Goal: Task Accomplishment & Management: Complete application form

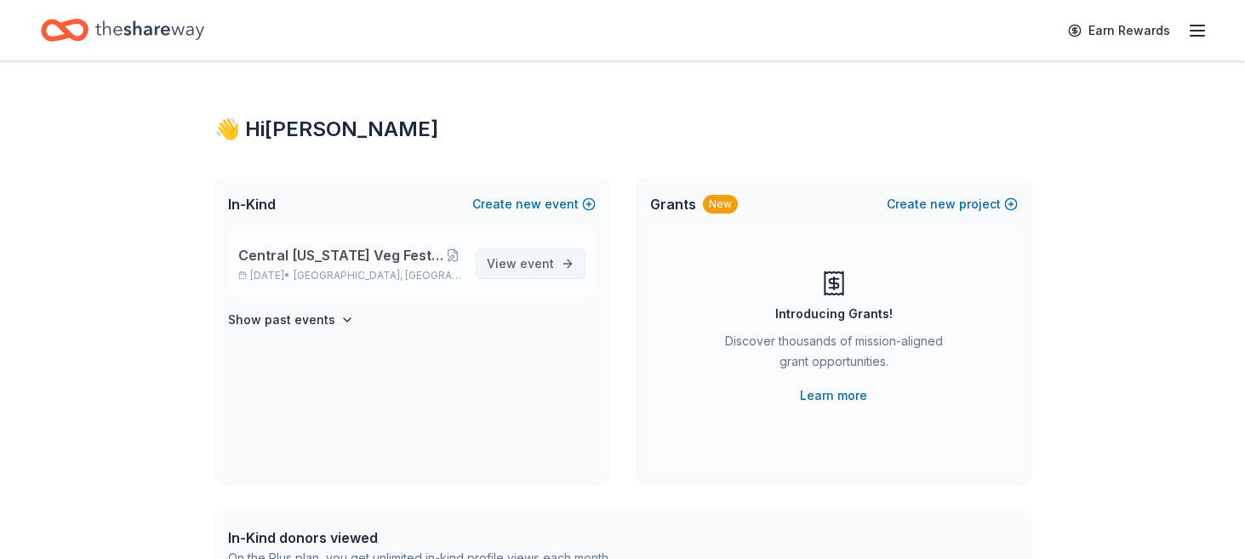
click at [569, 267] on link "View event" at bounding box center [531, 264] width 110 height 31
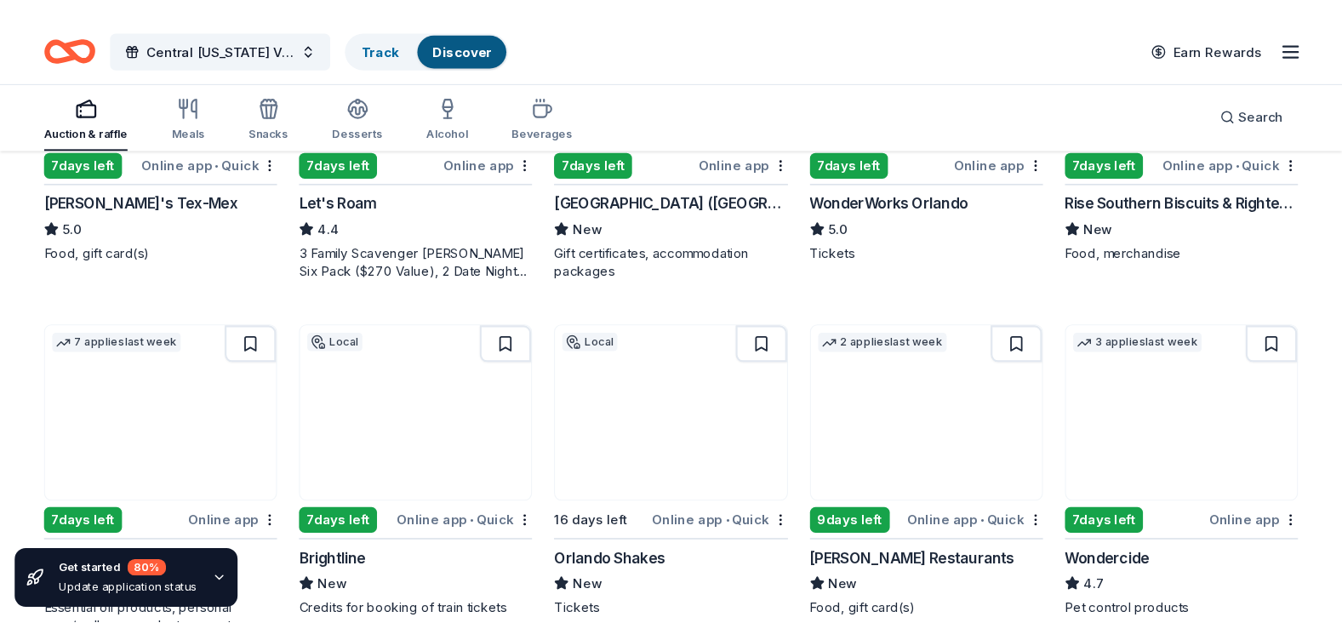
scroll to position [736, 0]
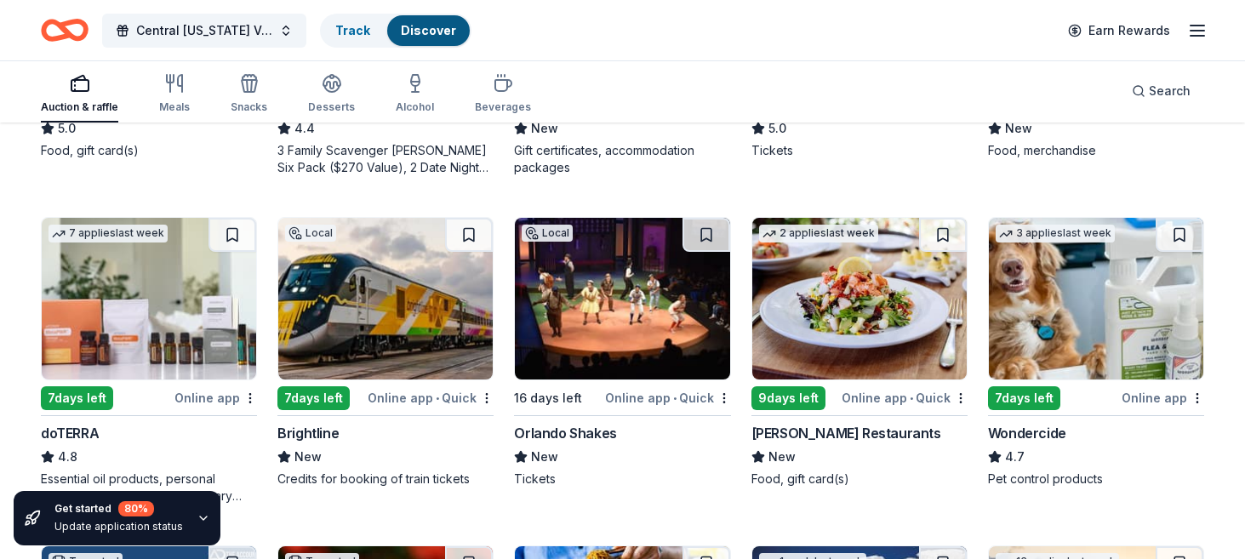
click at [866, 436] on div "Cameron Mitchell Restaurants" at bounding box center [847, 433] width 190 height 20
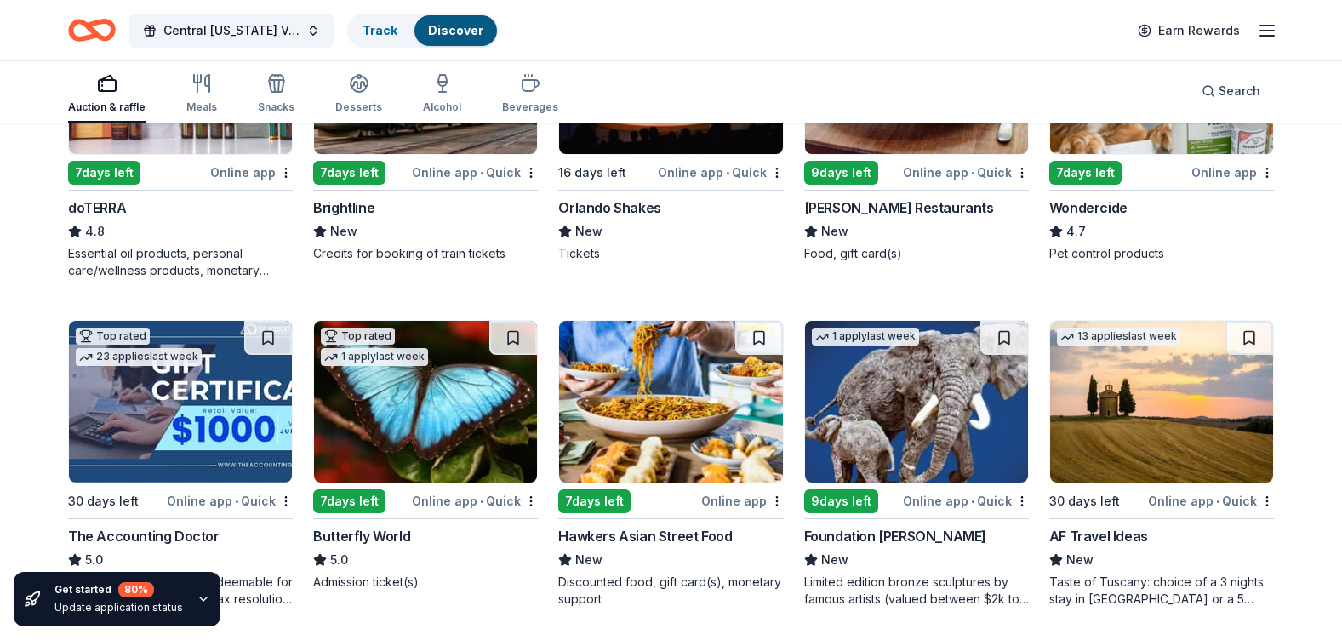
scroll to position [1041, 0]
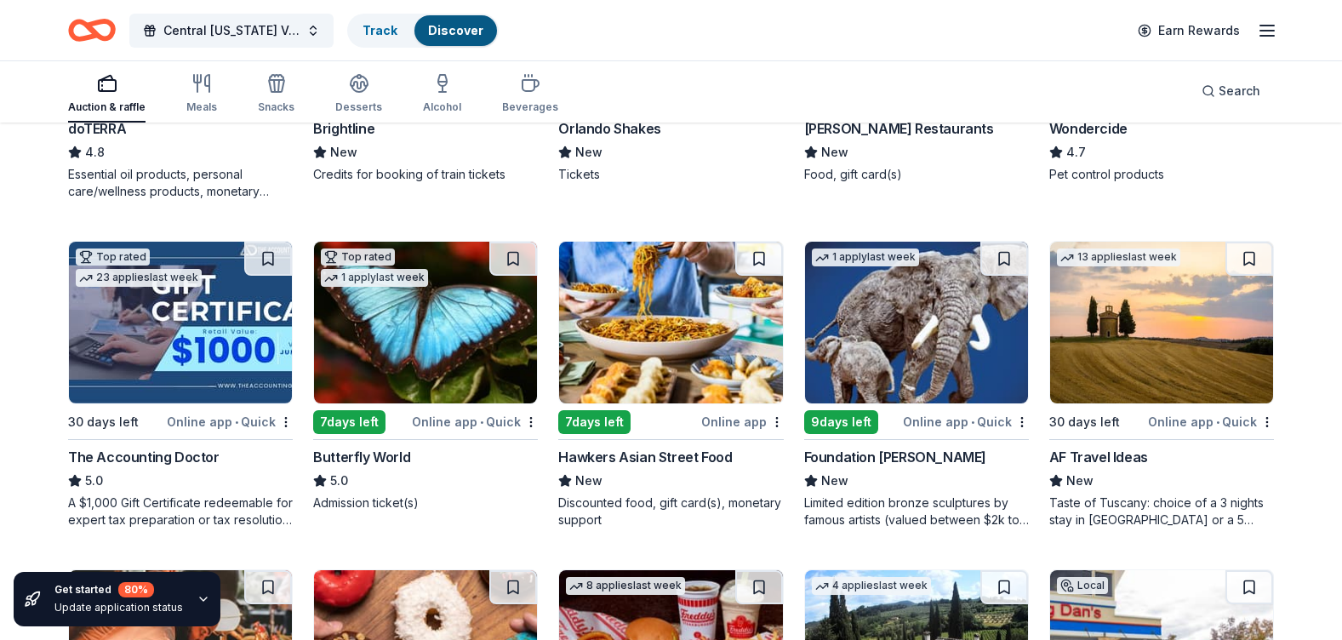
click at [666, 497] on div "Discounted food, gift card(s), monetary support" at bounding box center [670, 511] width 225 height 34
click at [899, 450] on div "Foundation Michelangelo" at bounding box center [895, 457] width 182 height 20
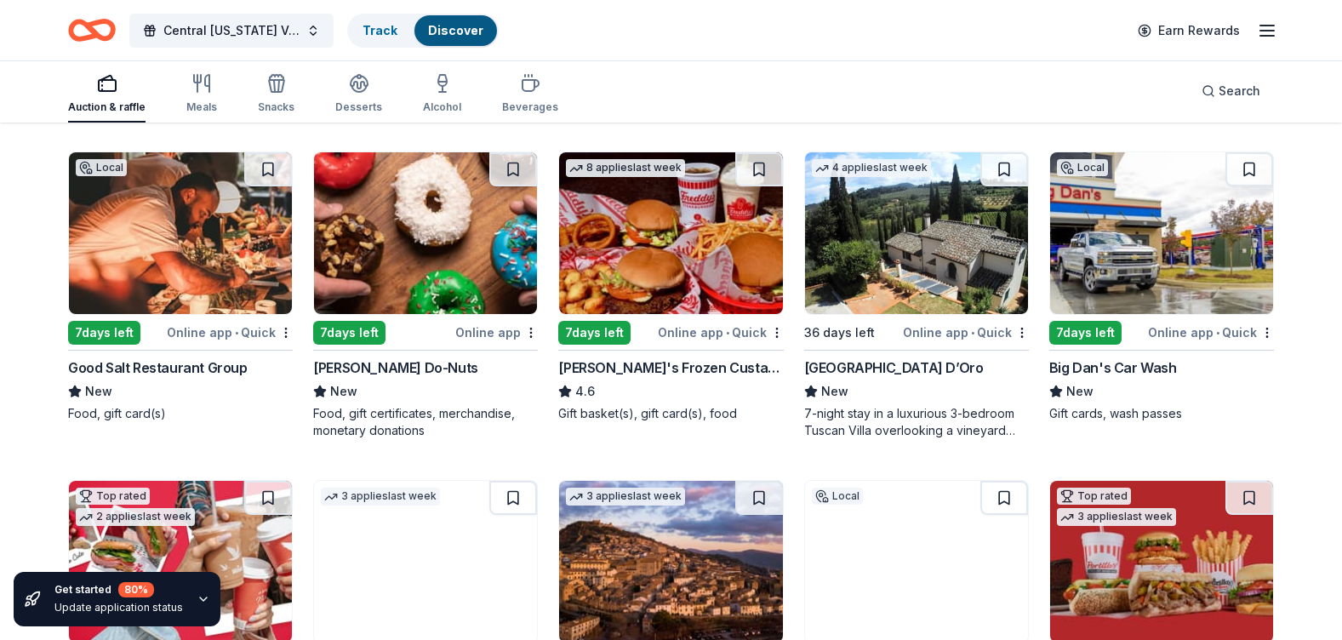
scroll to position [1526, 0]
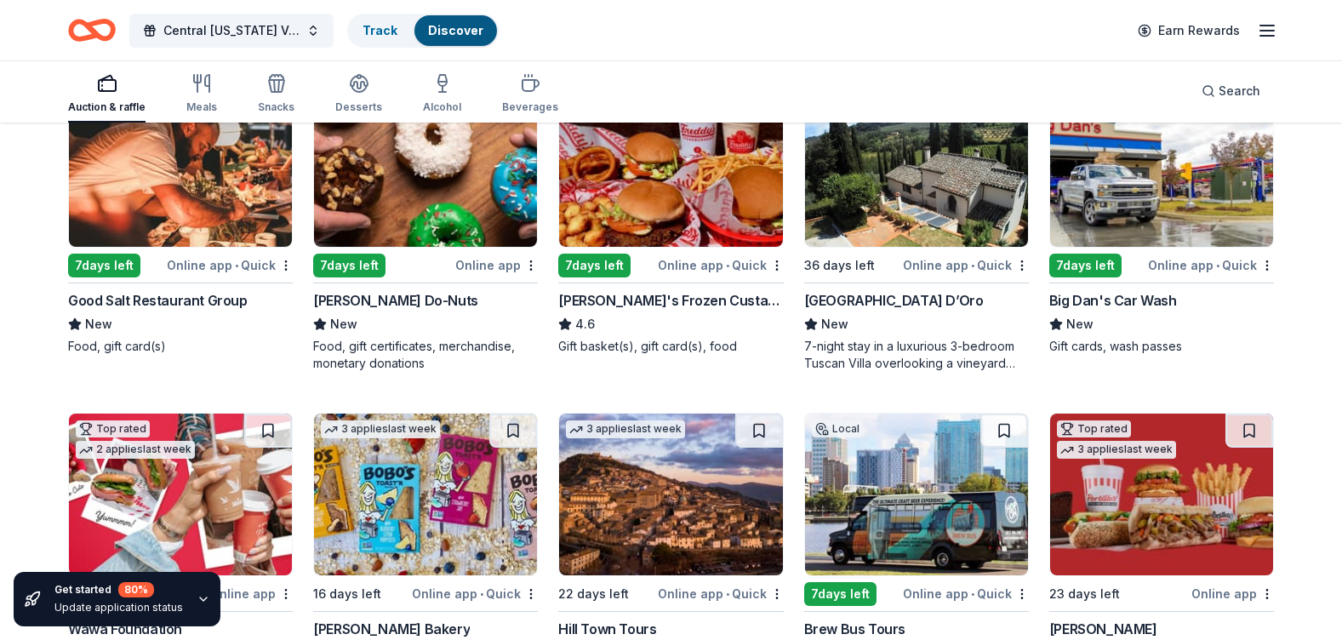
click at [164, 294] on div "Good Salt Restaurant Group" at bounding box center [158, 300] width 180 height 20
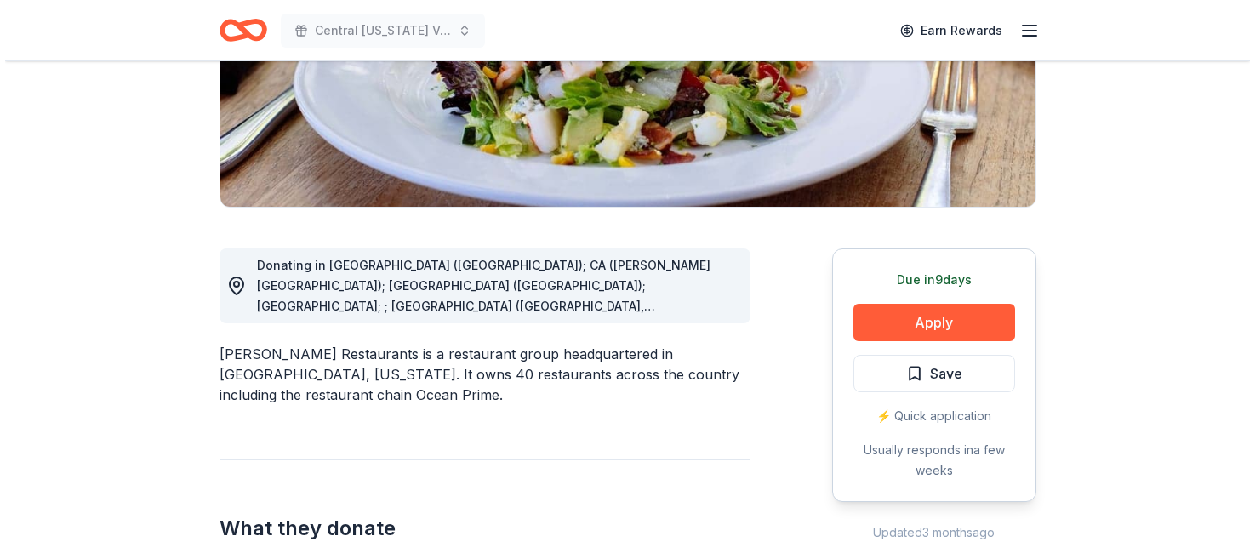
scroll to position [356, 0]
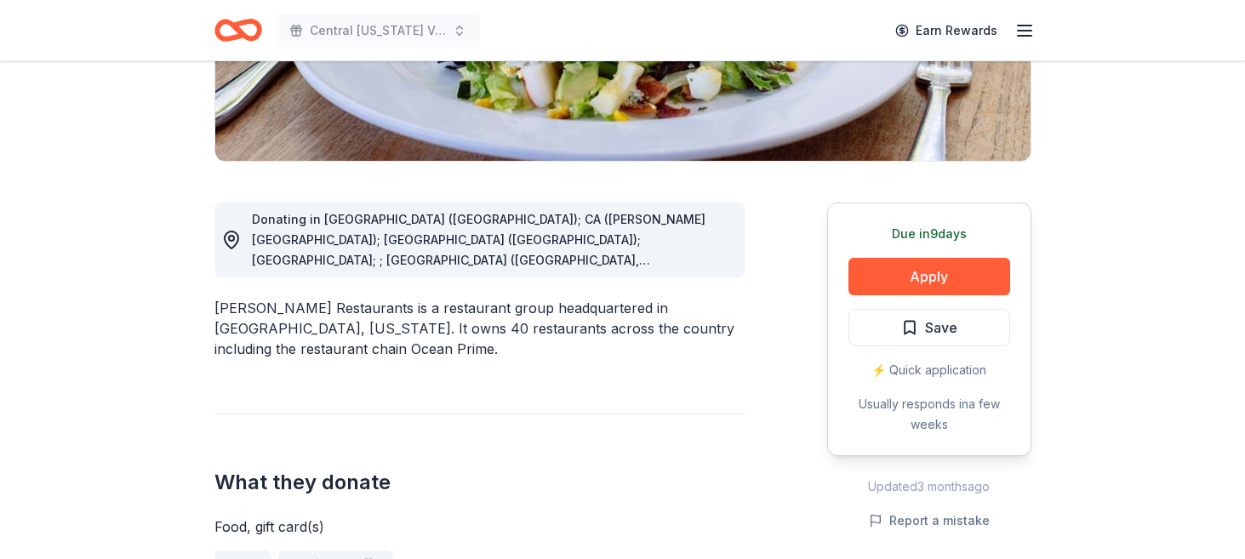
click at [920, 248] on div "Due in 9 days Apply Save ⚡️ Quick application Usually responds in a few weeks" at bounding box center [929, 330] width 204 height 254
click at [918, 275] on button "Apply" at bounding box center [930, 276] width 162 height 37
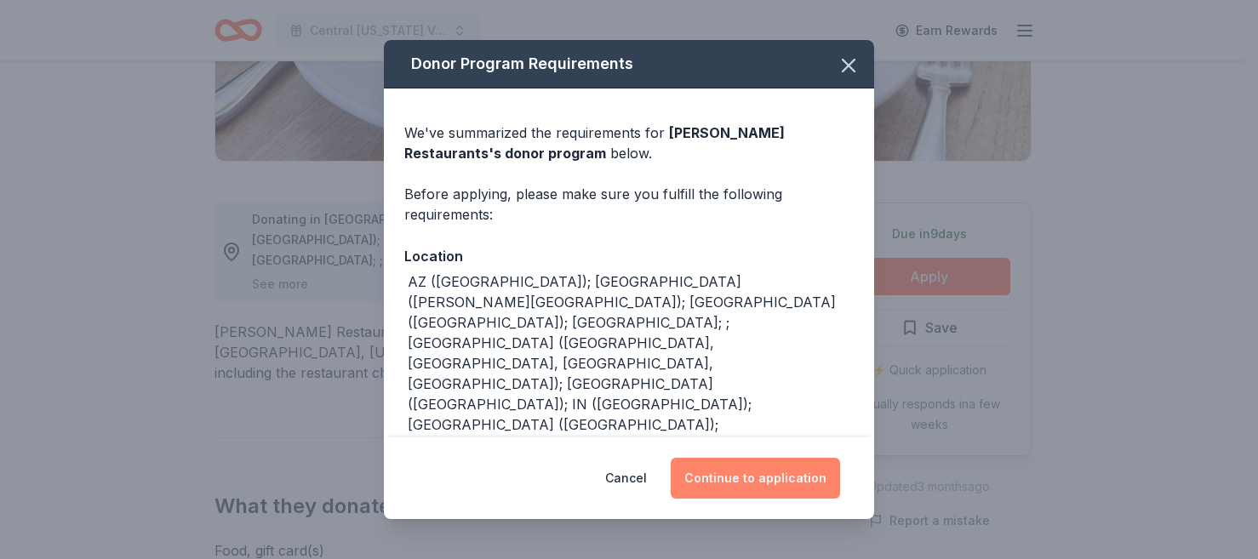
click at [738, 475] on button "Continue to application" at bounding box center [755, 478] width 169 height 41
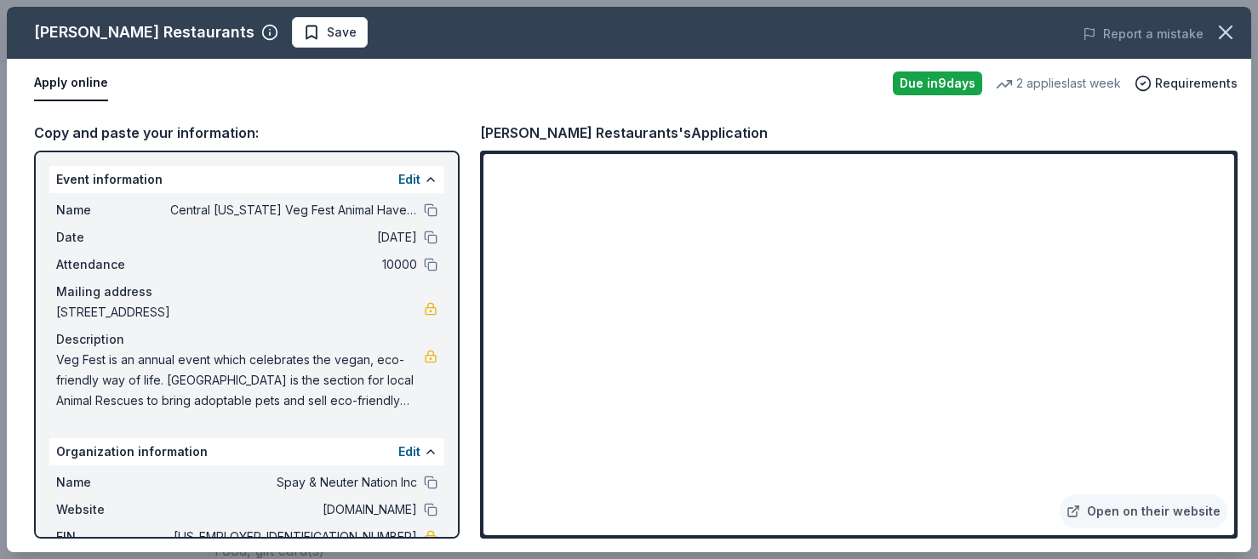
click at [303, 302] on span "[STREET_ADDRESS]" at bounding box center [240, 312] width 368 height 20
click at [77, 118] on div "Copy and paste your information: Event information Edit Name Central Florida Ve…" at bounding box center [629, 330] width 1244 height 444
drag, startPoint x: 134, startPoint y: 344, endPoint x: 136, endPoint y: 322, distance: 22.2
click at [134, 327] on div "Name Central Florida Veg Fest Animal Haven Silent Auction Date 10/25/25 Attenda…" at bounding box center [246, 305] width 395 height 225
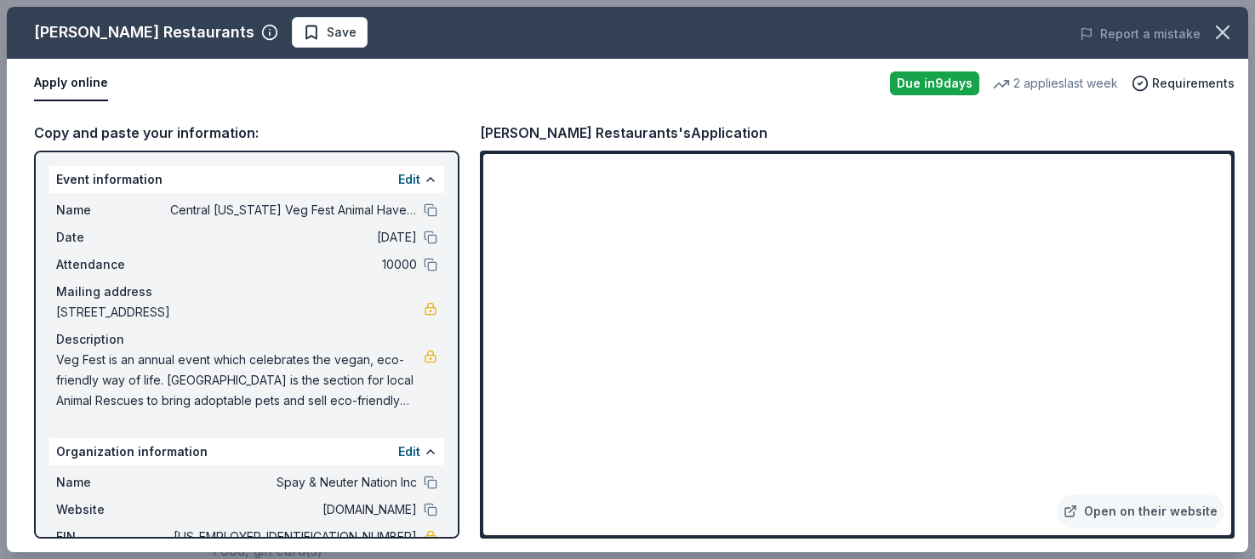
click at [201, 226] on div "Name Central Florida Veg Fest Animal Haven Silent Auction Date 10/25/25 Attenda…" at bounding box center [246, 305] width 395 height 225
drag, startPoint x: 43, startPoint y: 218, endPoint x: 460, endPoint y: 292, distance: 423.6
click at [460, 292] on div "Copy and paste your information: Event information Edit Name Central Florida Ve…" at bounding box center [628, 330] width 1242 height 444
drag, startPoint x: 1252, startPoint y: 318, endPoint x: 1248, endPoint y: 346, distance: 27.6
click at [1220, 519] on link "Open on their website" at bounding box center [1141, 511] width 168 height 34
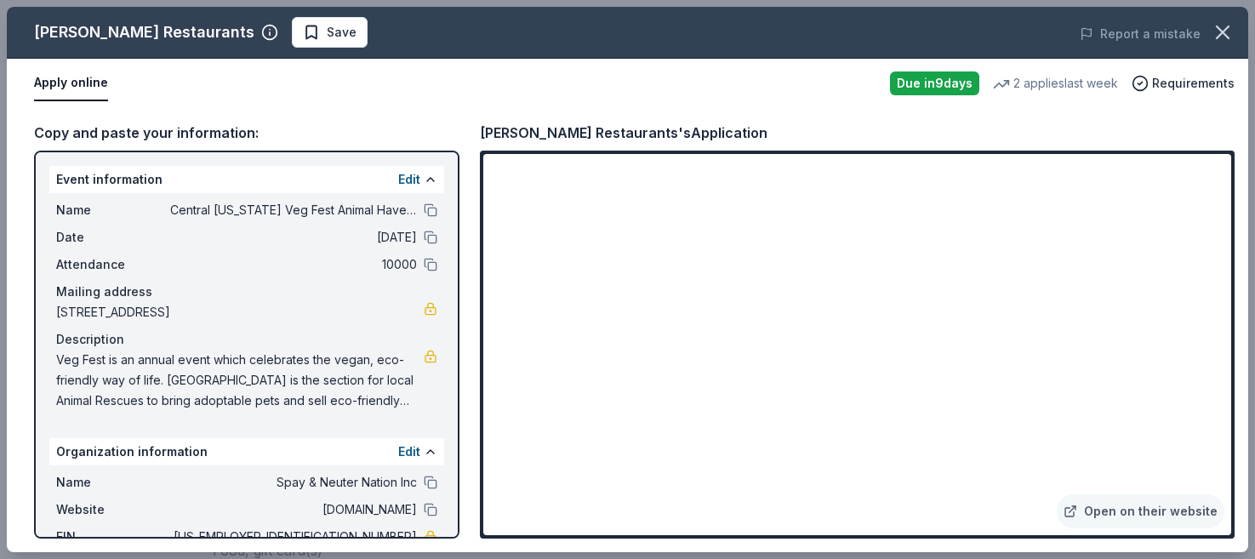
drag, startPoint x: 1236, startPoint y: 322, endPoint x: 1246, endPoint y: 342, distance: 22.8
click at [1244, 342] on div "Copy and paste your information: Event information Edit Name Central Florida Ve…" at bounding box center [628, 330] width 1242 height 444
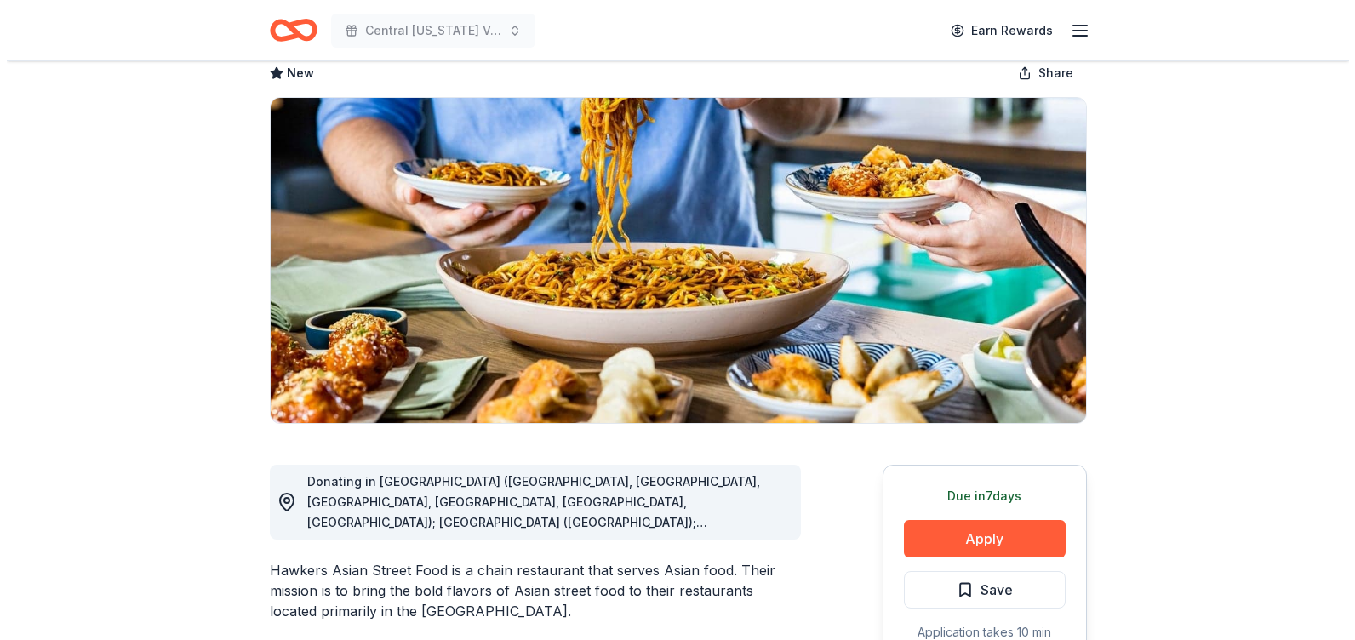
scroll to position [180, 0]
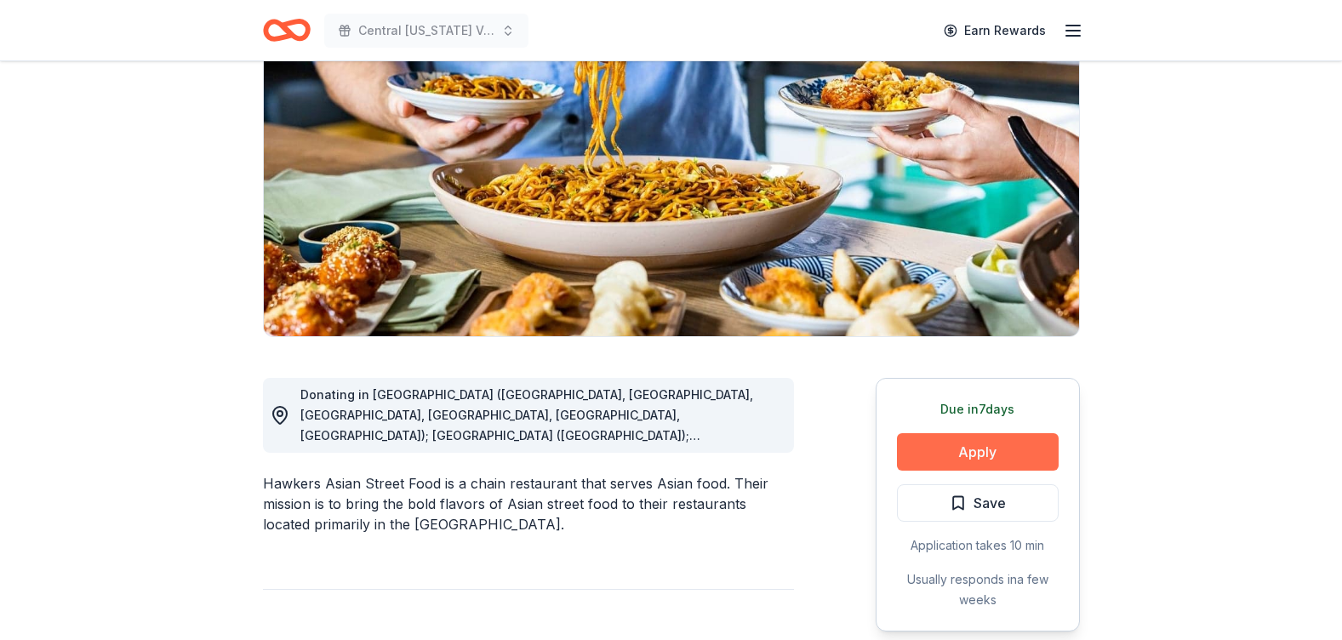
click at [976, 457] on button "Apply" at bounding box center [978, 451] width 162 height 37
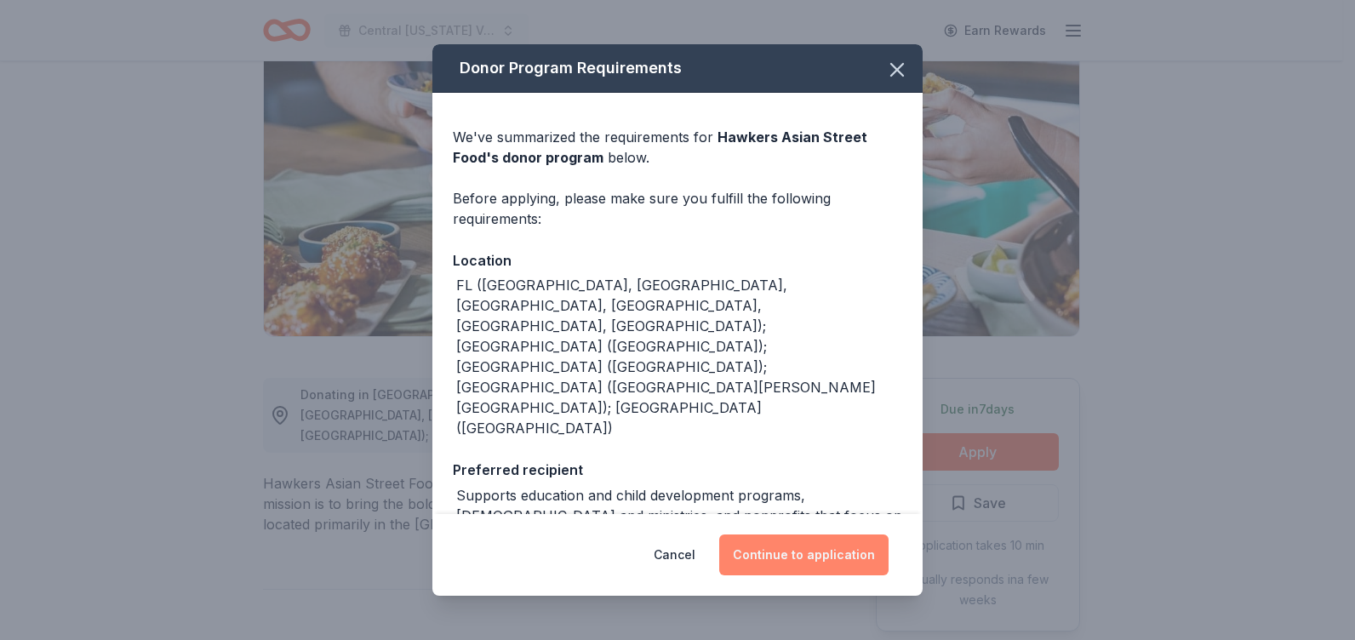
click at [801, 559] on button "Continue to application" at bounding box center [803, 555] width 169 height 41
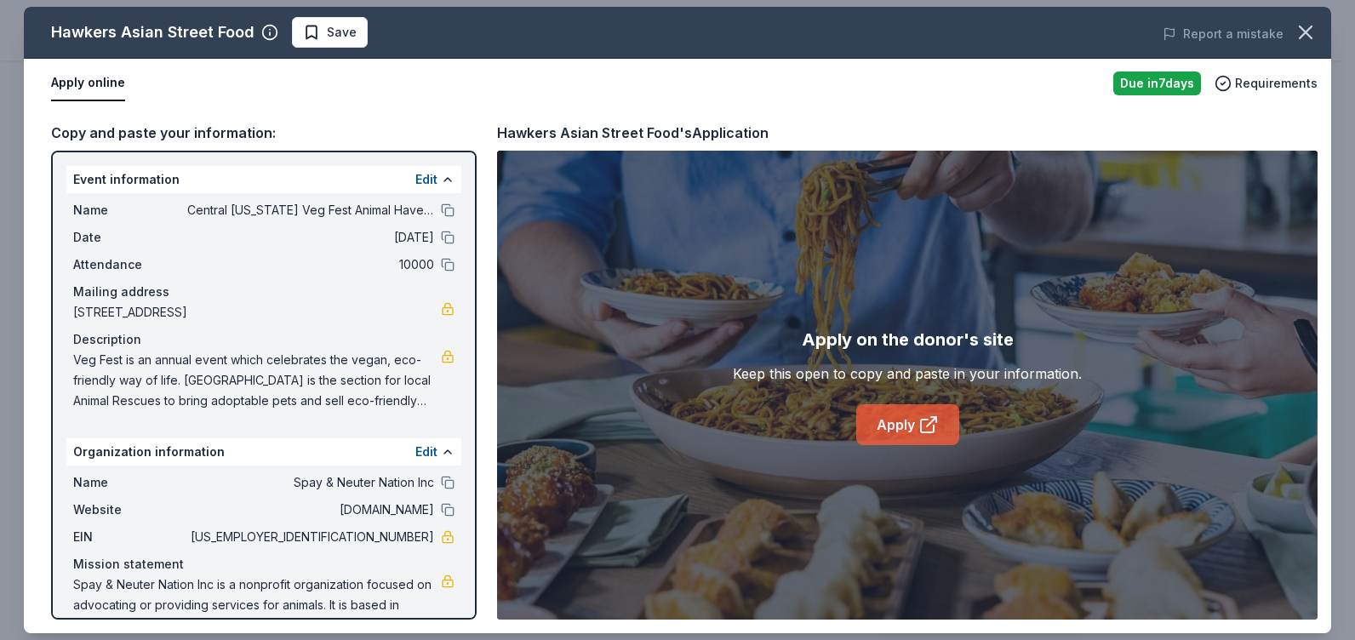
click at [924, 425] on icon at bounding box center [928, 424] width 20 height 20
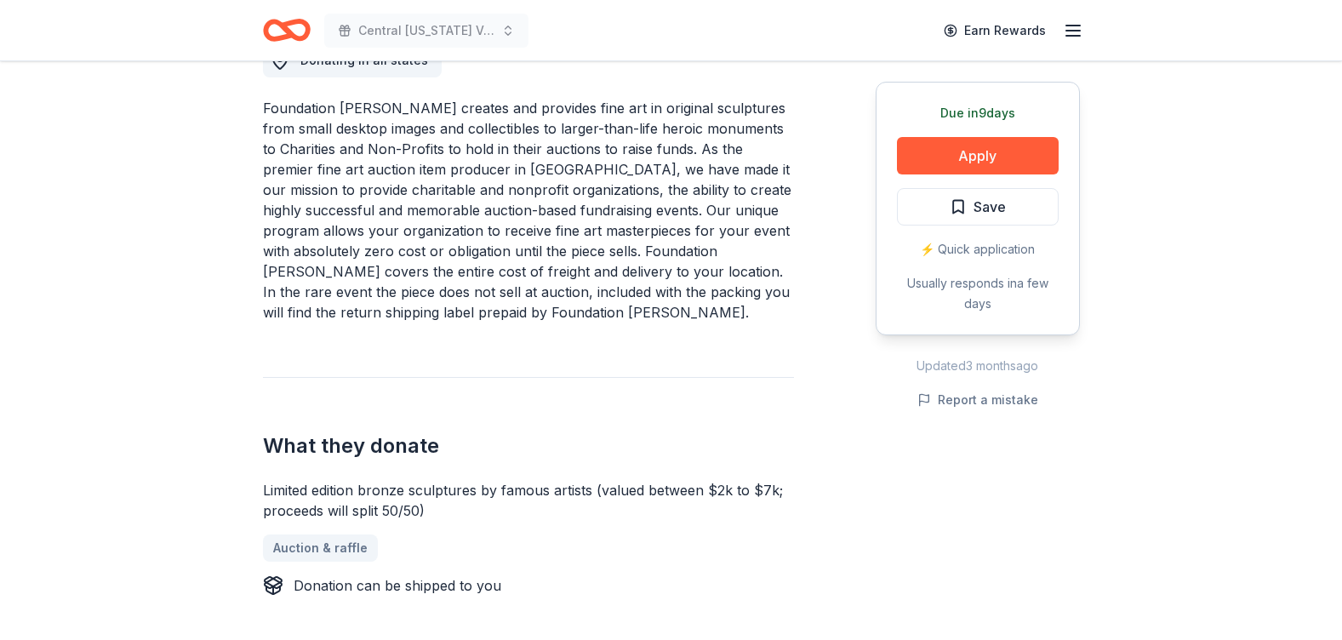
scroll to position [383, 0]
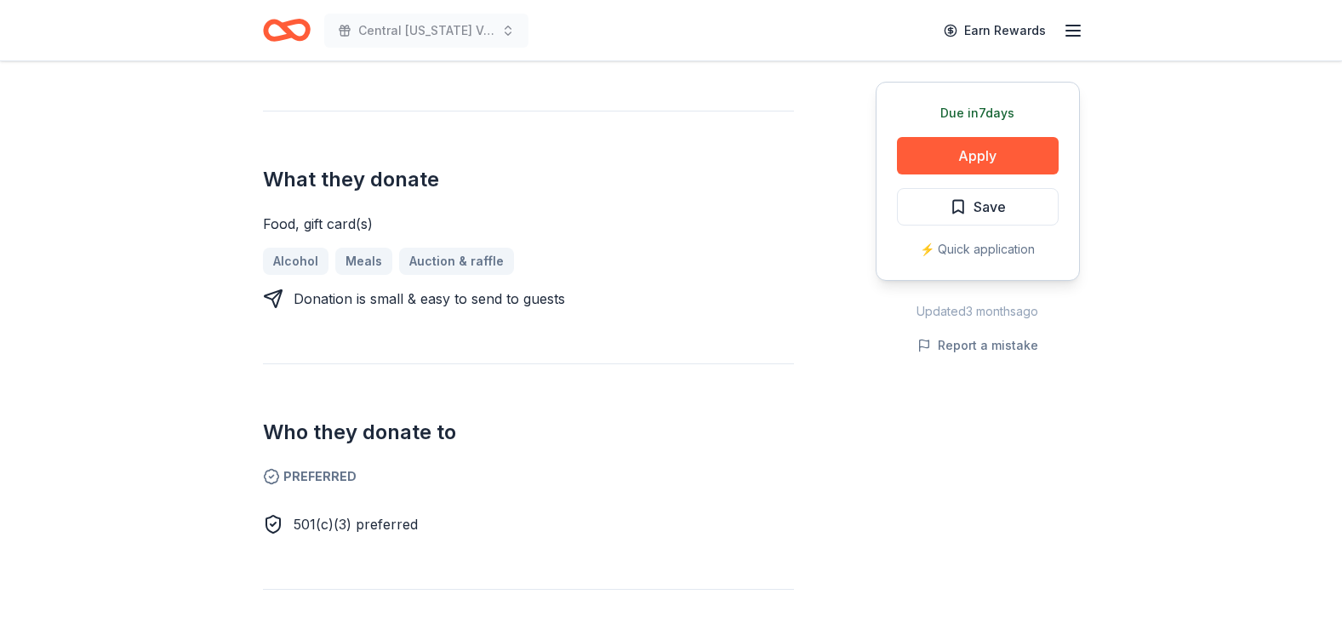
scroll to position [655, 0]
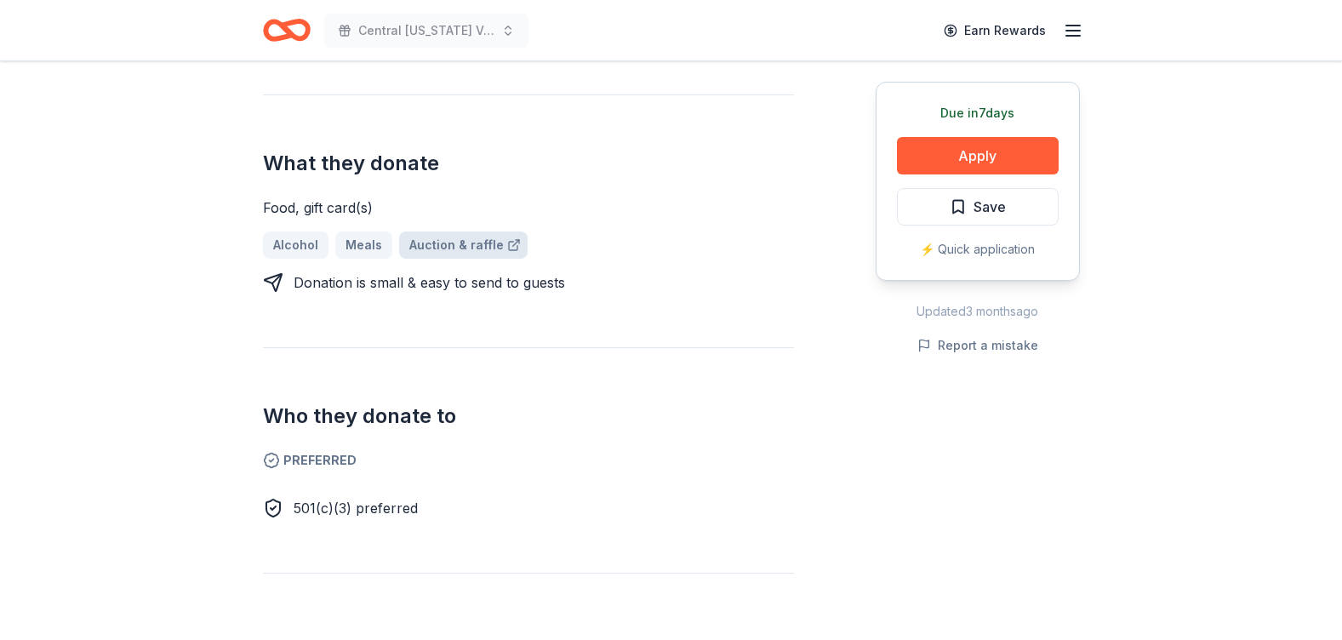
click at [477, 251] on link "Auction & raffle" at bounding box center [463, 245] width 129 height 27
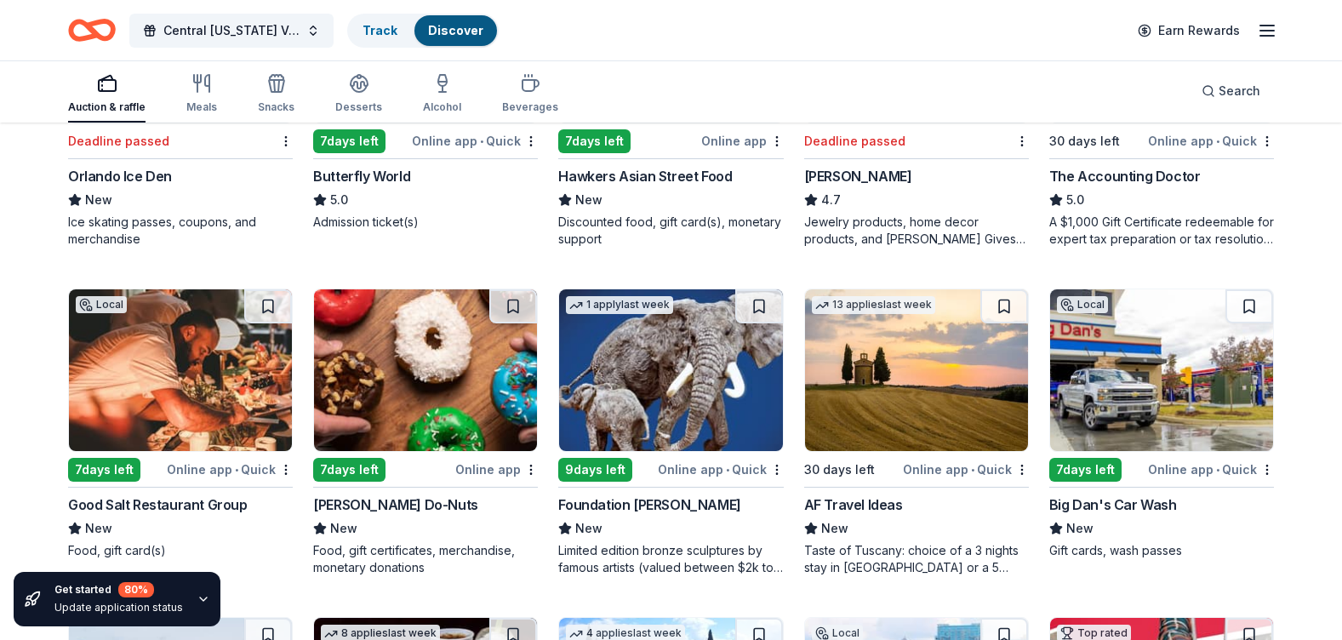
scroll to position [1379, 0]
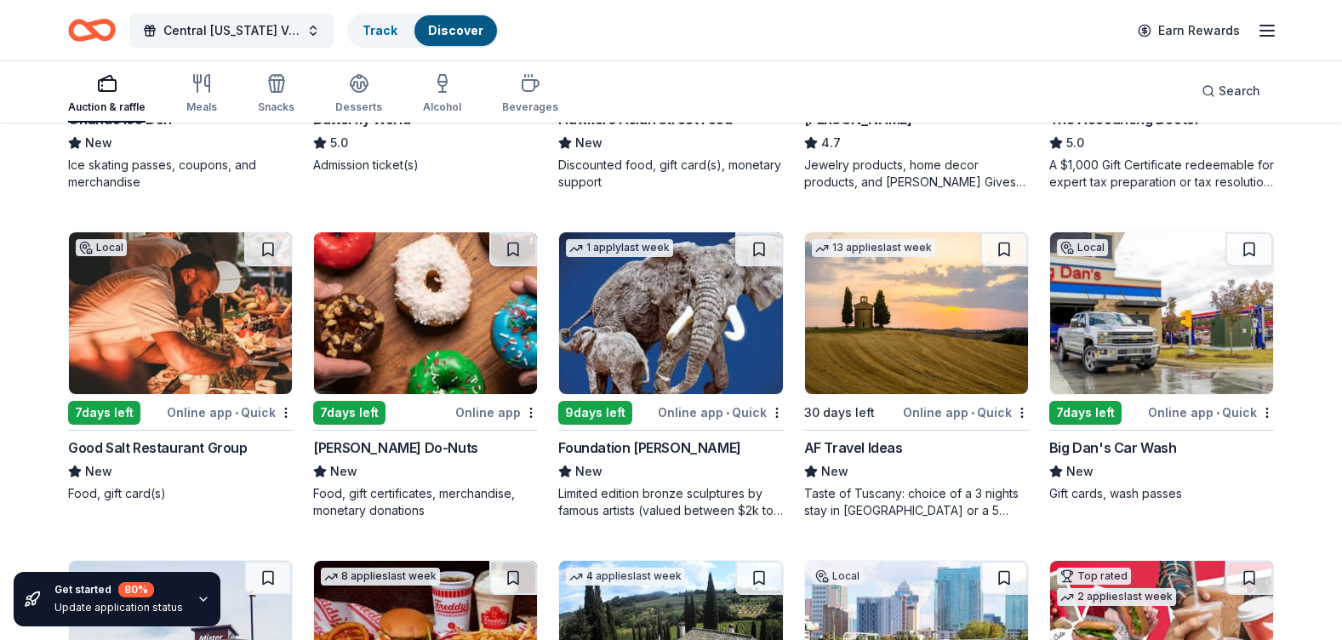
click at [167, 454] on div "Good Salt Restaurant Group" at bounding box center [158, 447] width 180 height 20
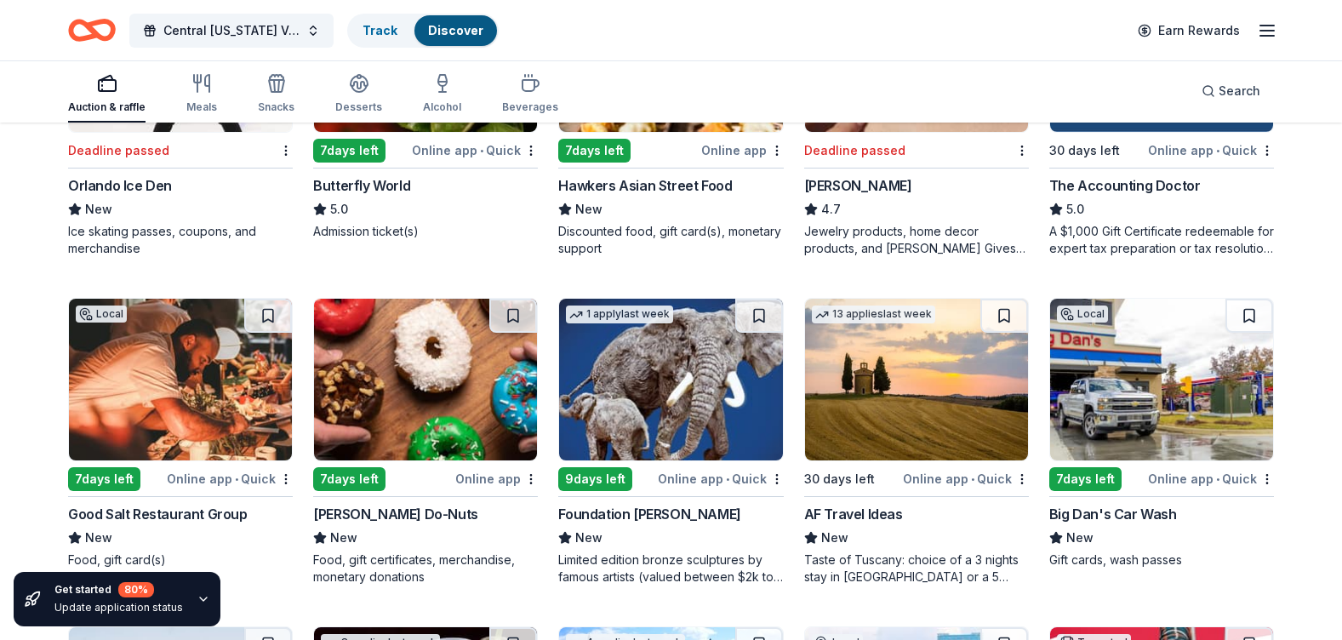
scroll to position [1569, 0]
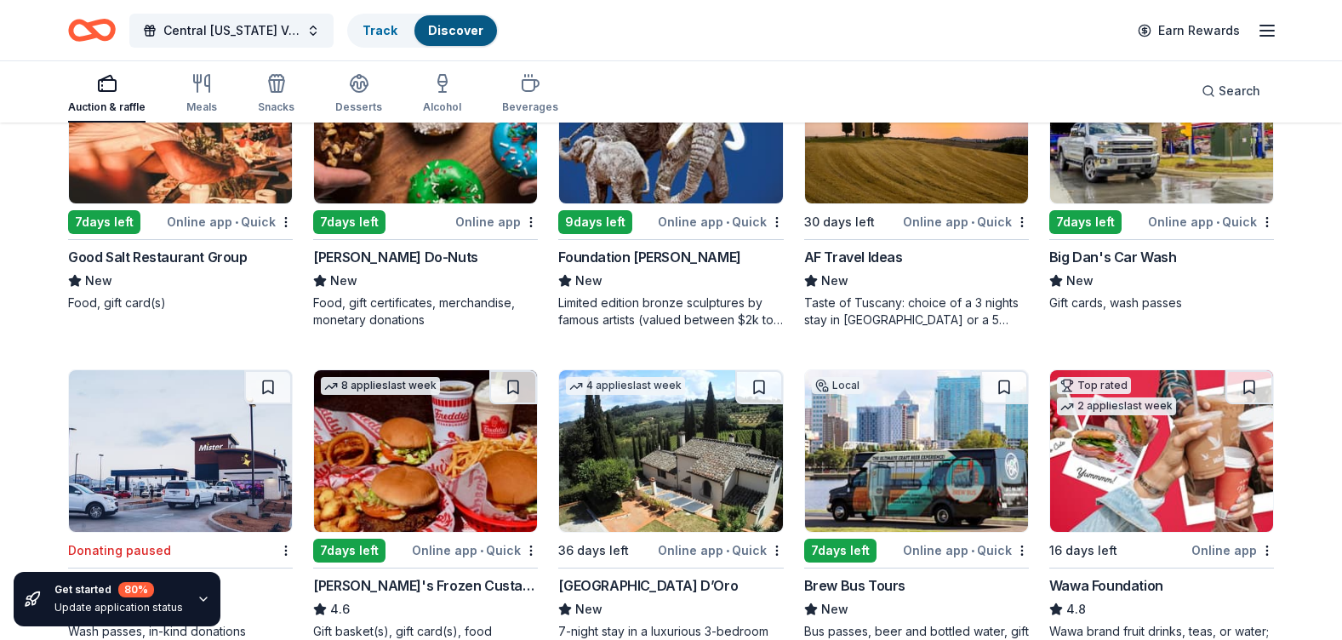
click at [161, 260] on div "Good Salt Restaurant Group" at bounding box center [158, 257] width 180 height 20
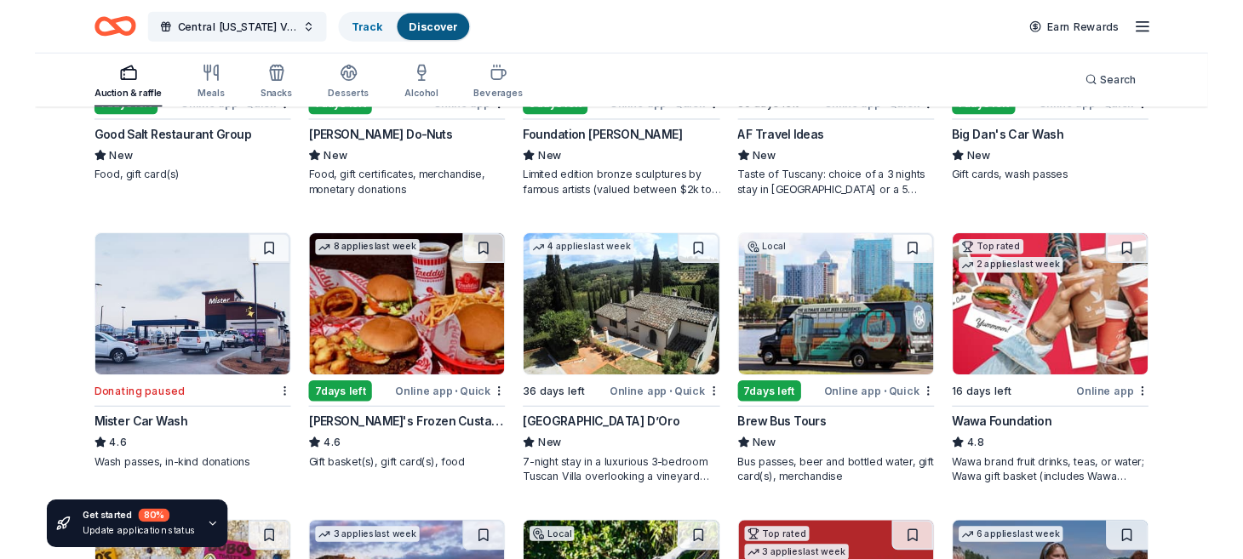
scroll to position [1783, 0]
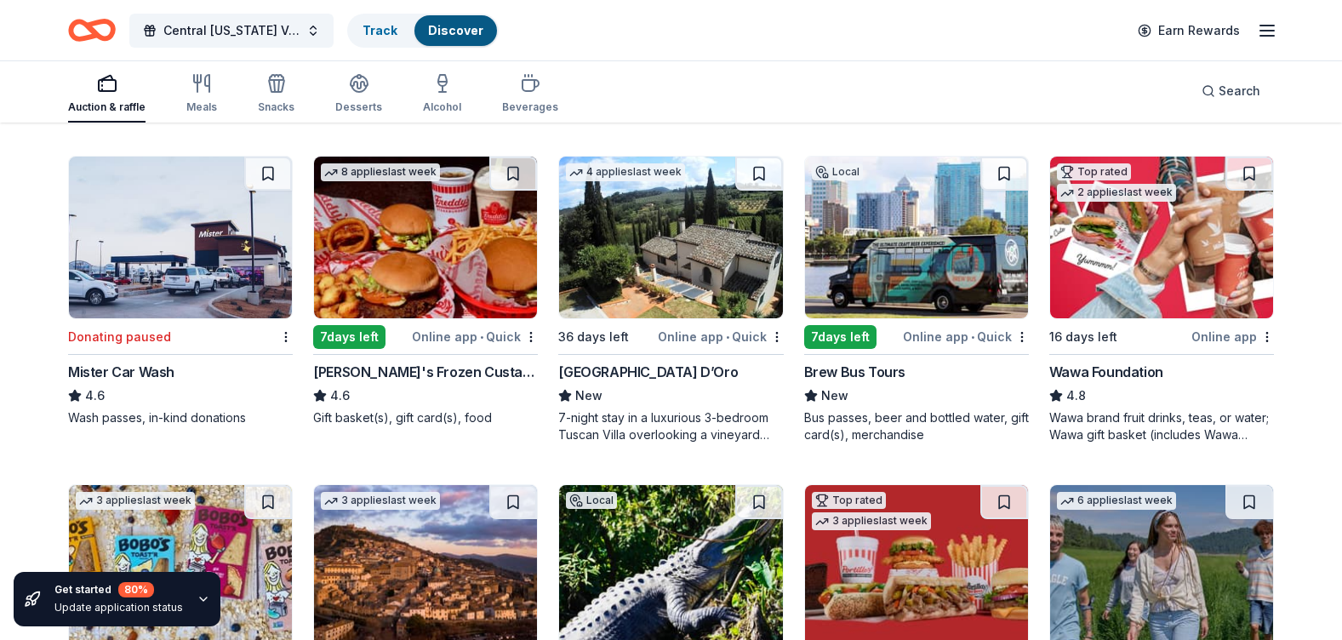
click at [869, 368] on div "Brew Bus Tours" at bounding box center [854, 372] width 101 height 20
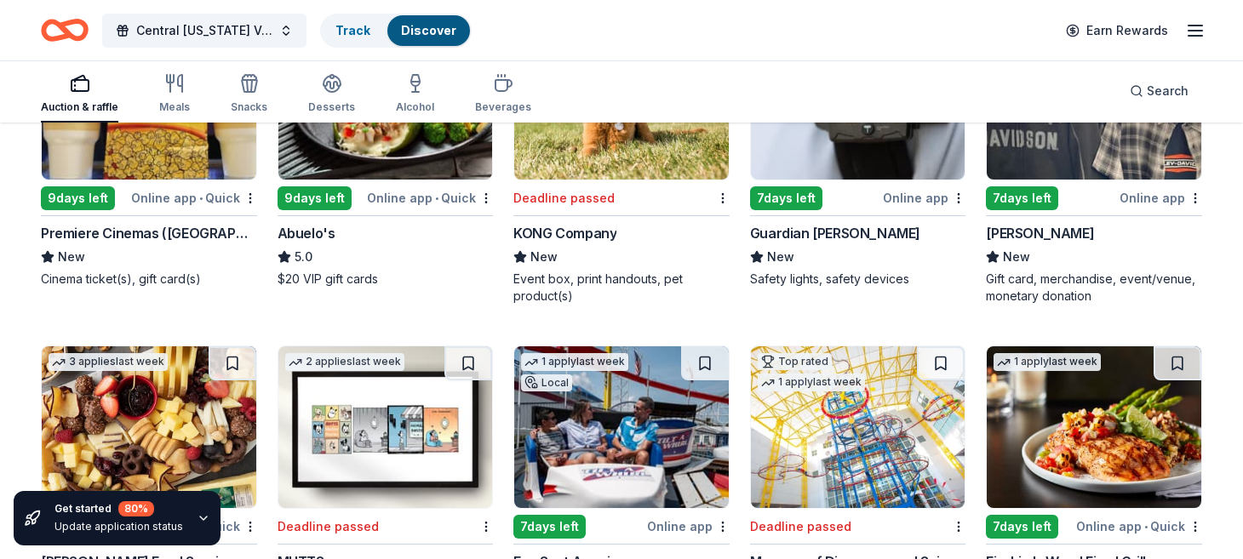
scroll to position [2992, 0]
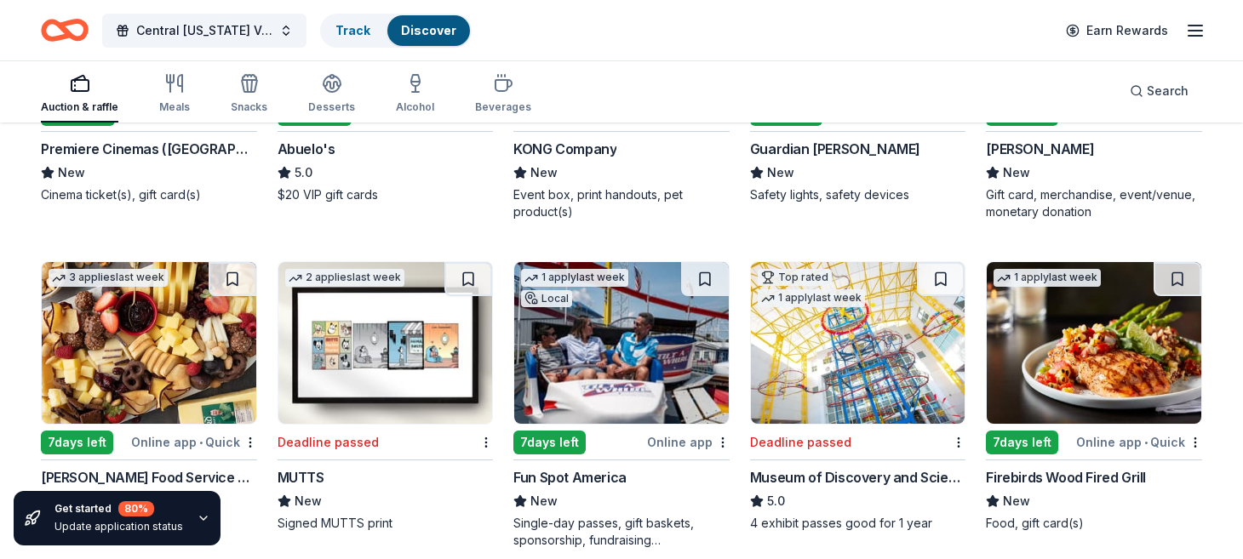
click at [587, 474] on div "Fun Spot America" at bounding box center [569, 477] width 113 height 20
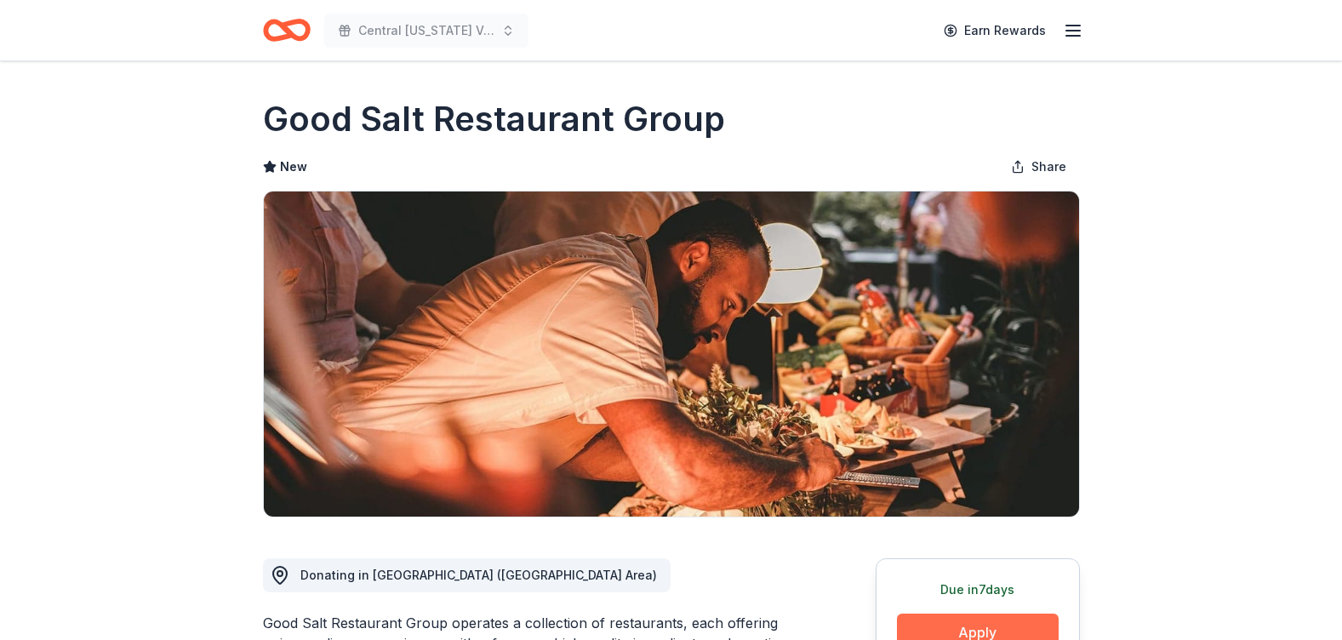
click at [987, 627] on button "Apply" at bounding box center [978, 632] width 162 height 37
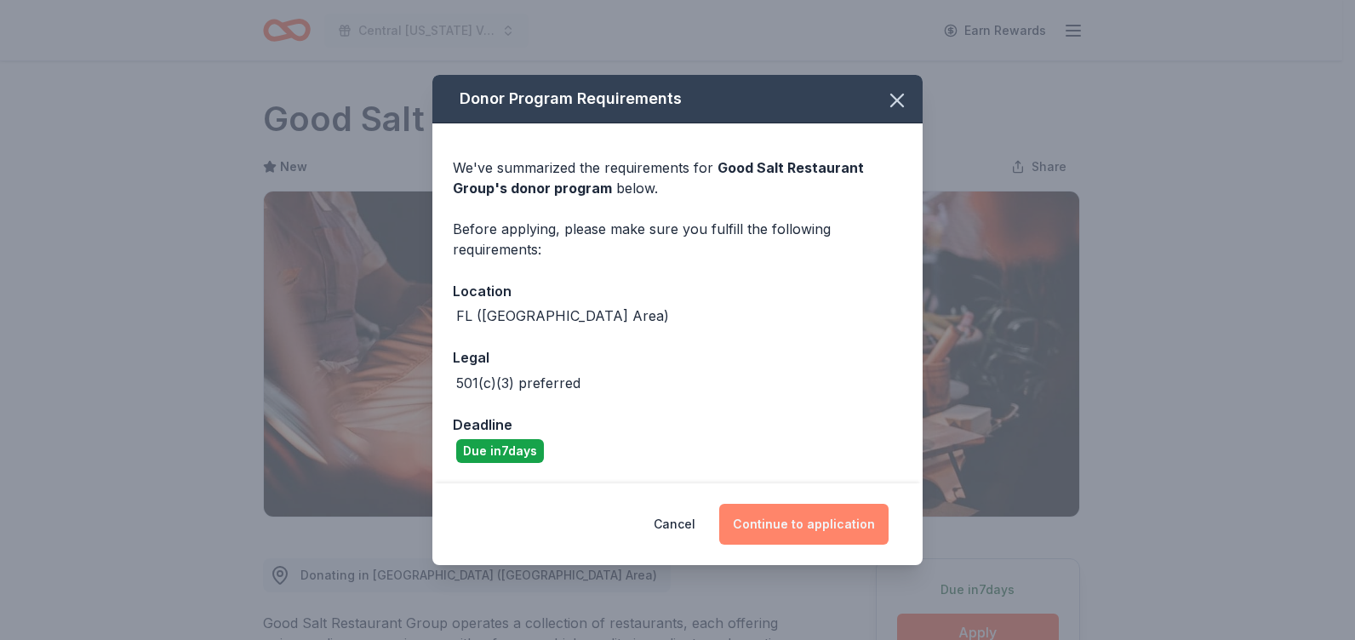
click at [842, 520] on button "Continue to application" at bounding box center [803, 524] width 169 height 41
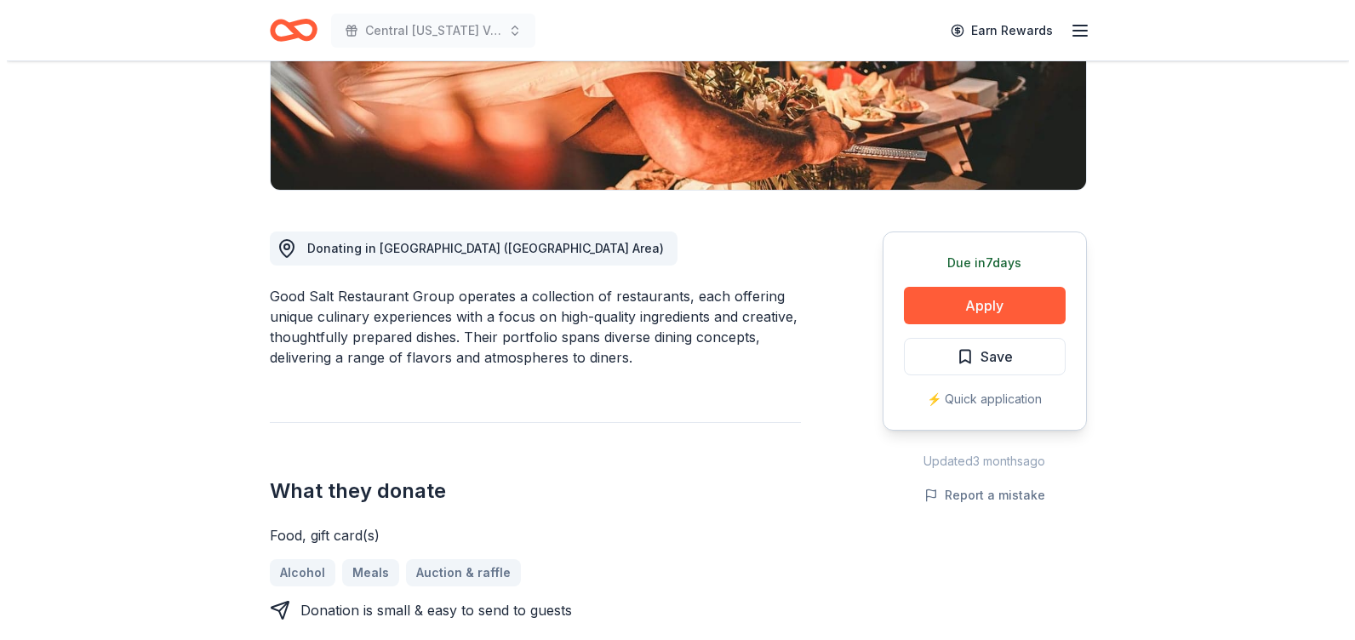
scroll to position [404, 0]
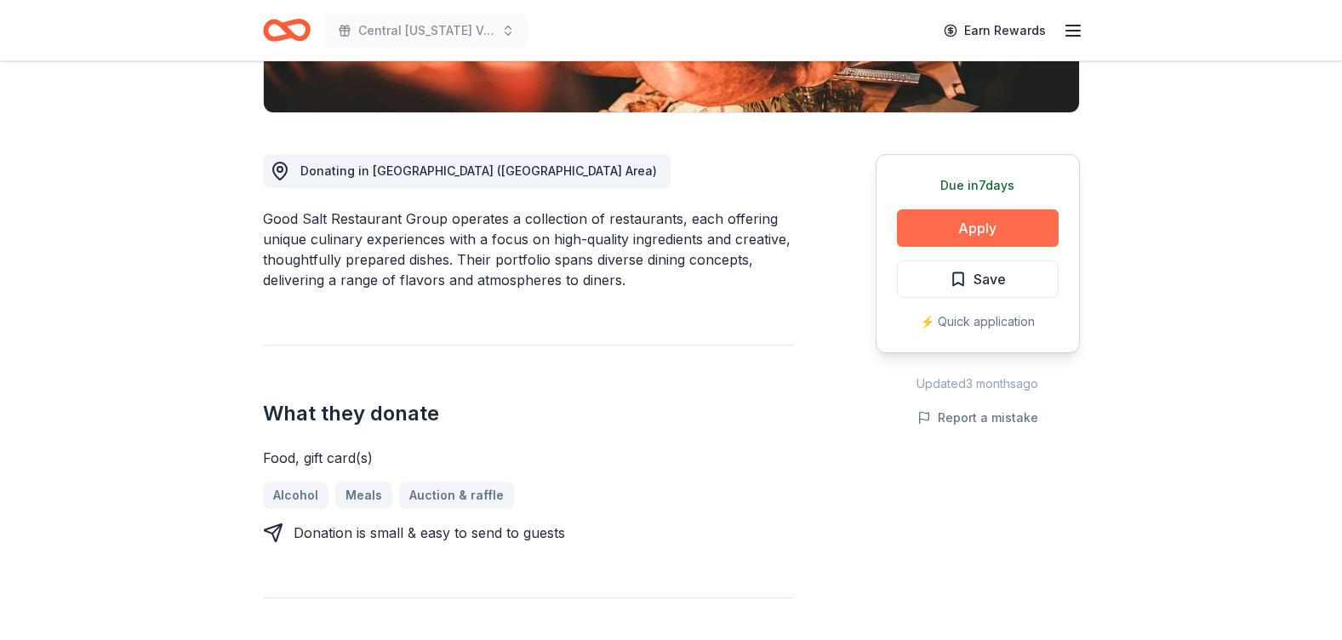
click at [990, 233] on button "Apply" at bounding box center [978, 227] width 162 height 37
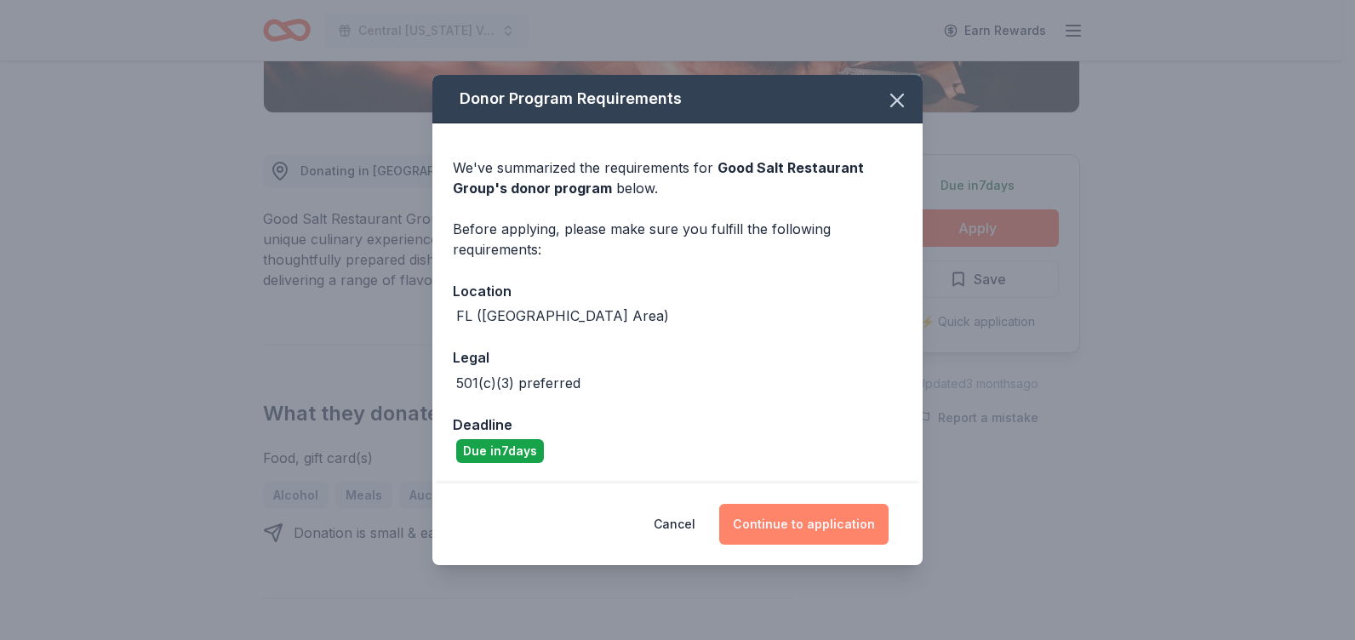
click at [792, 533] on button "Continue to application" at bounding box center [803, 524] width 169 height 41
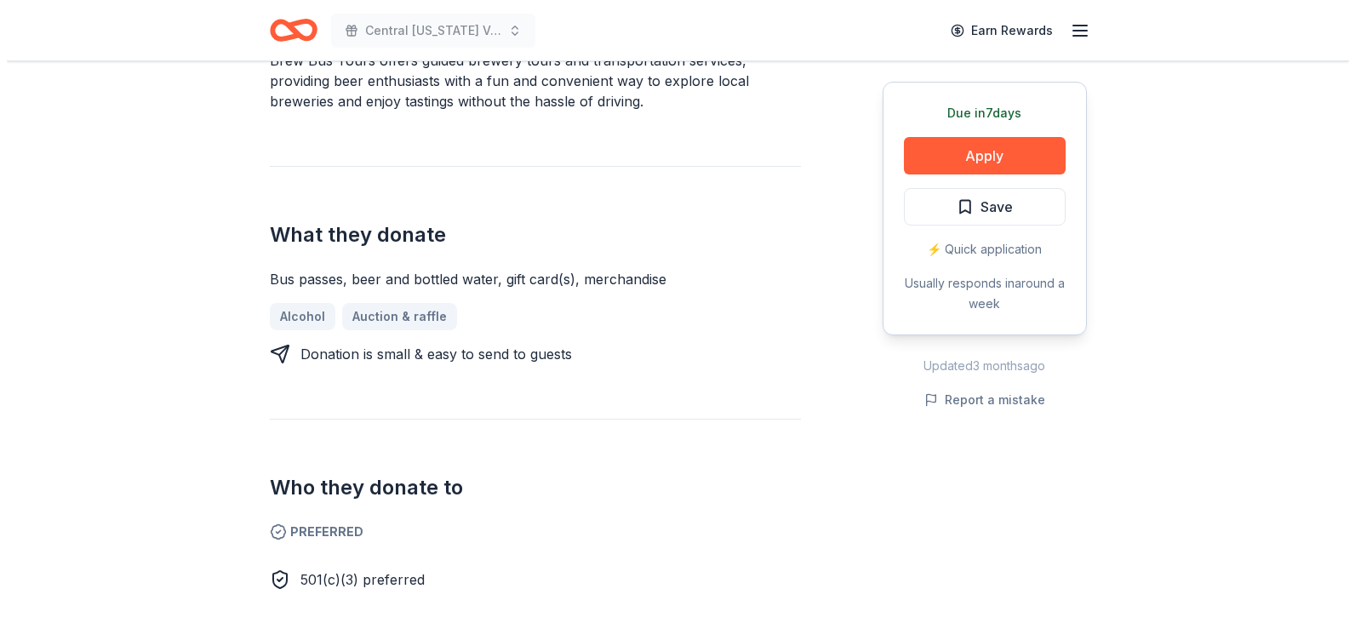
scroll to position [666, 0]
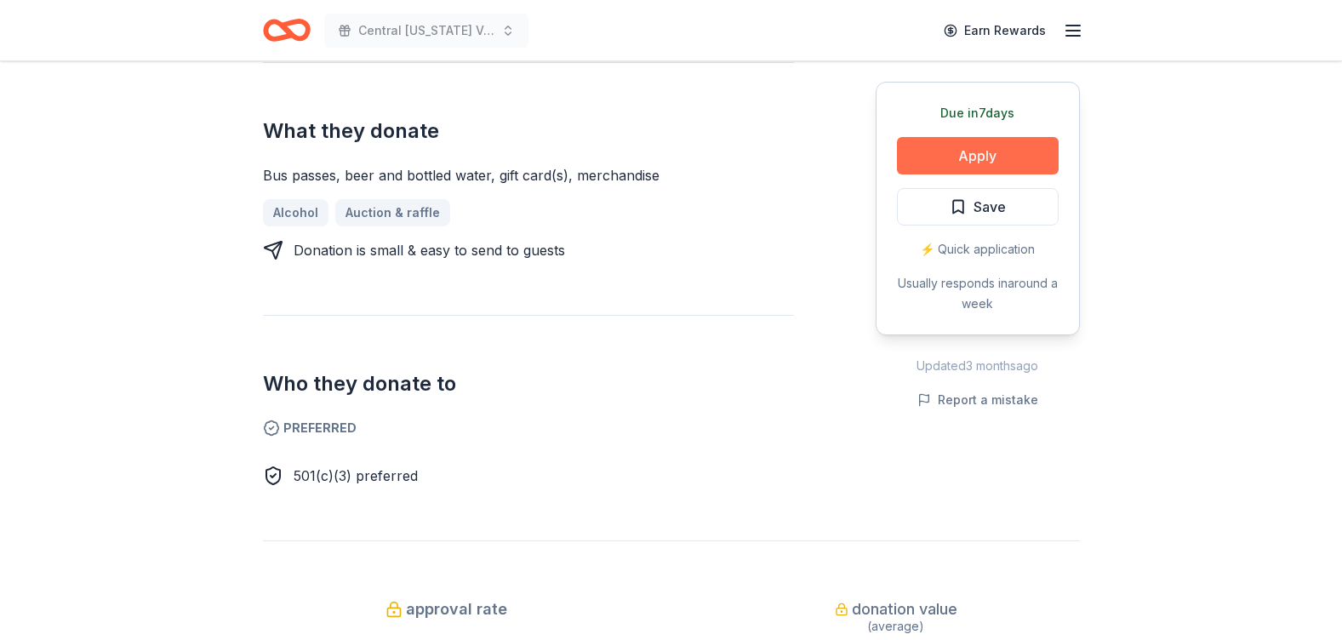
click at [986, 157] on button "Apply" at bounding box center [978, 155] width 162 height 37
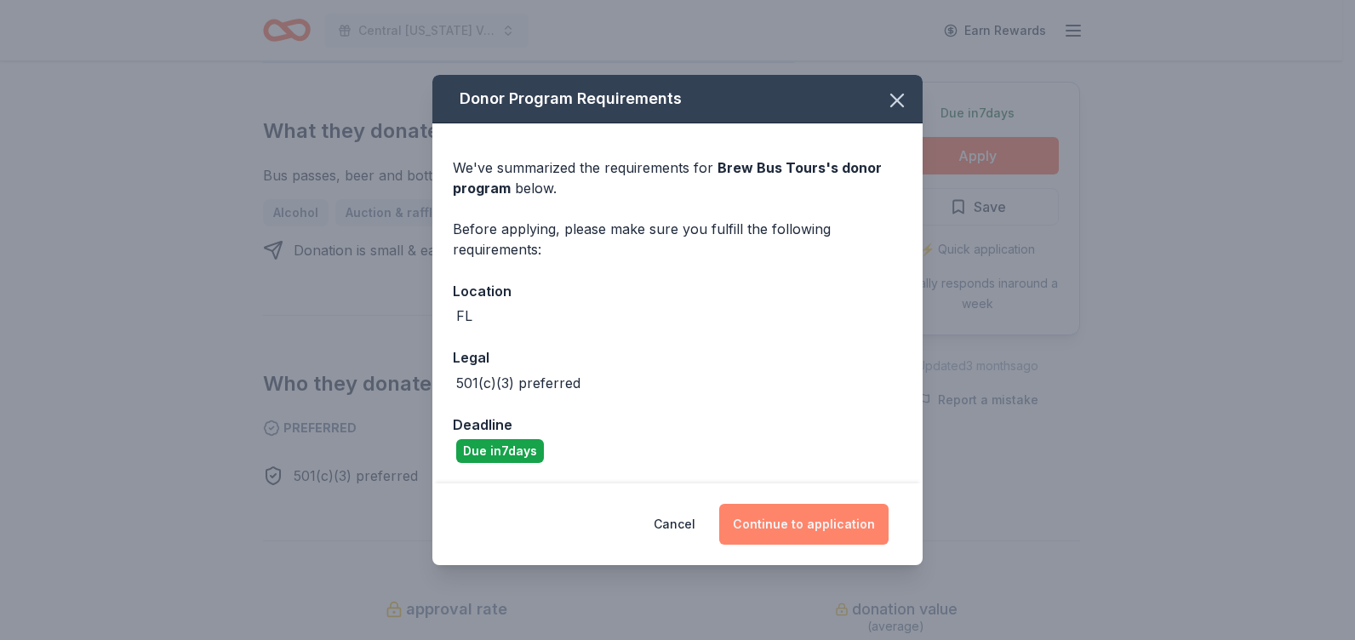
click at [777, 517] on button "Continue to application" at bounding box center [803, 524] width 169 height 41
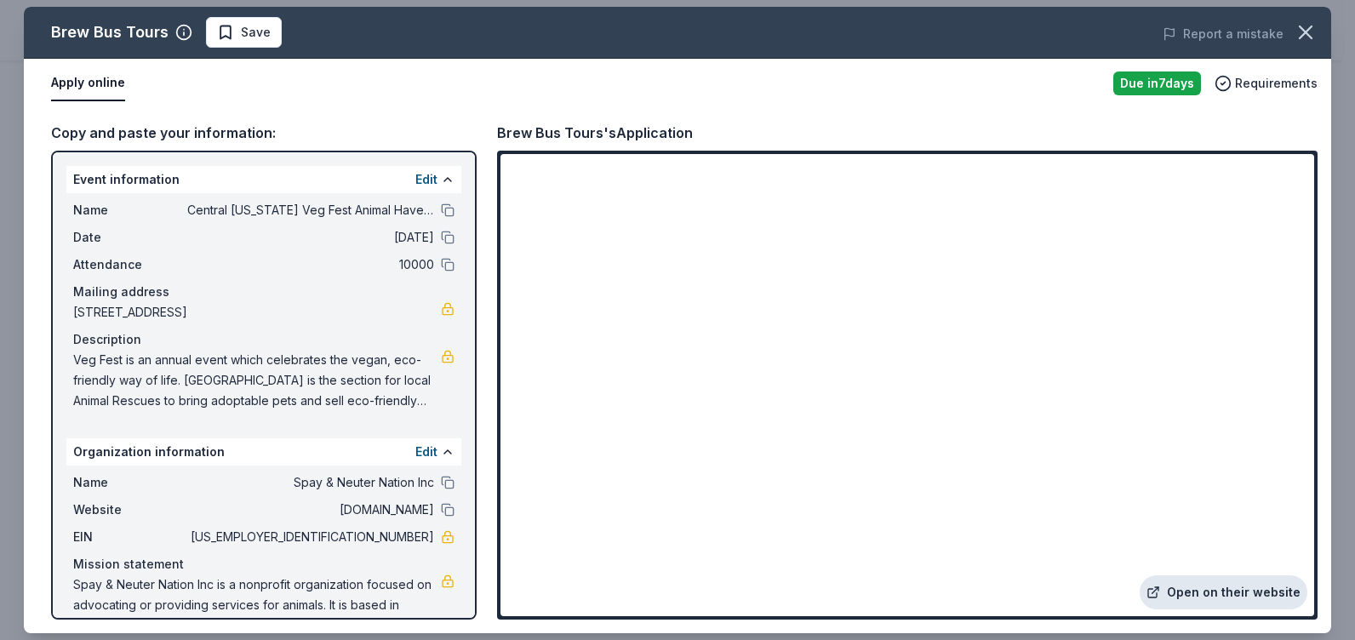
click at [1306, 596] on link "Open on their website" at bounding box center [1224, 592] width 168 height 34
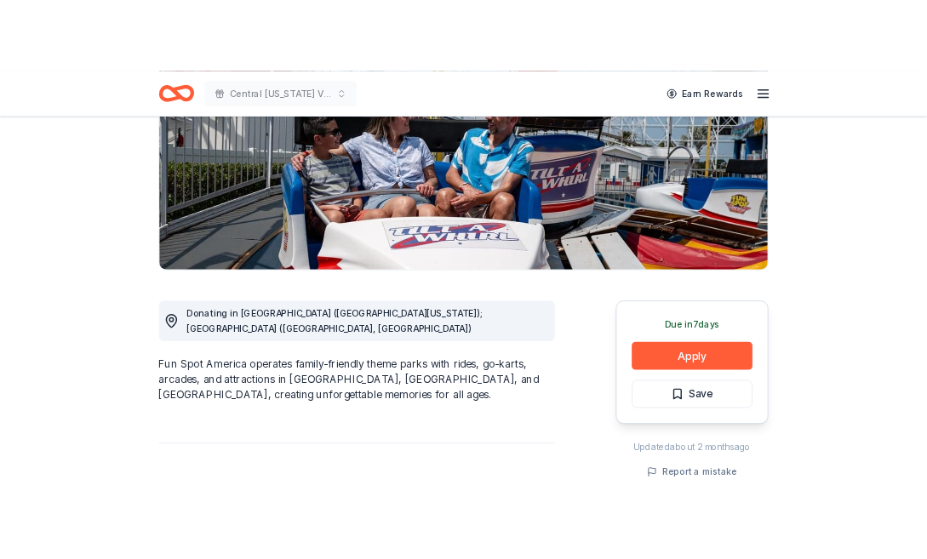
scroll to position [262, 0]
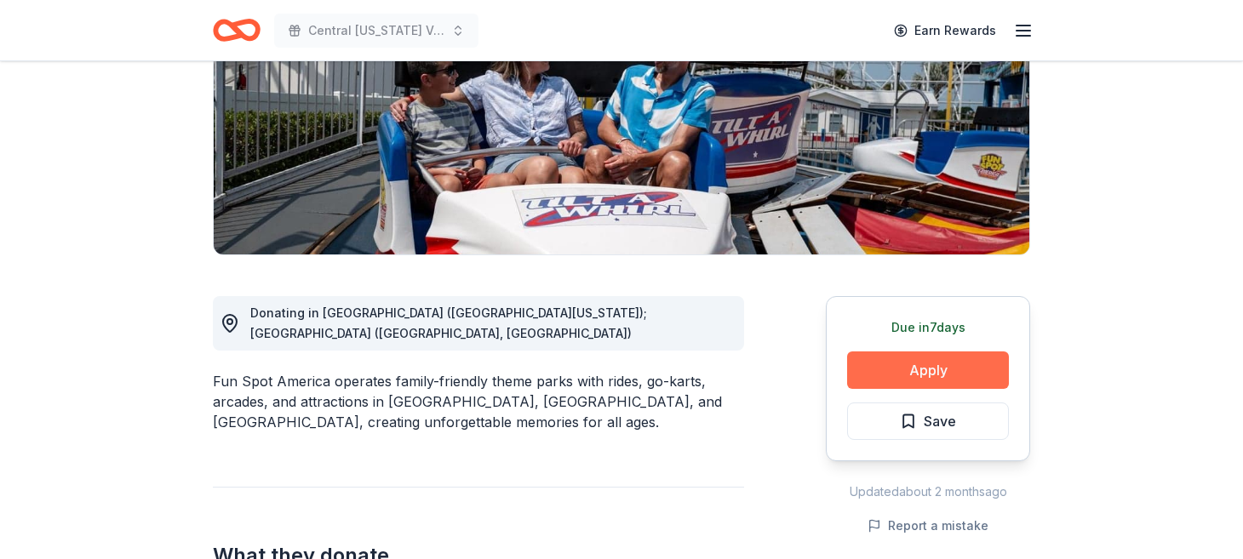
click at [929, 363] on button "Apply" at bounding box center [928, 370] width 162 height 37
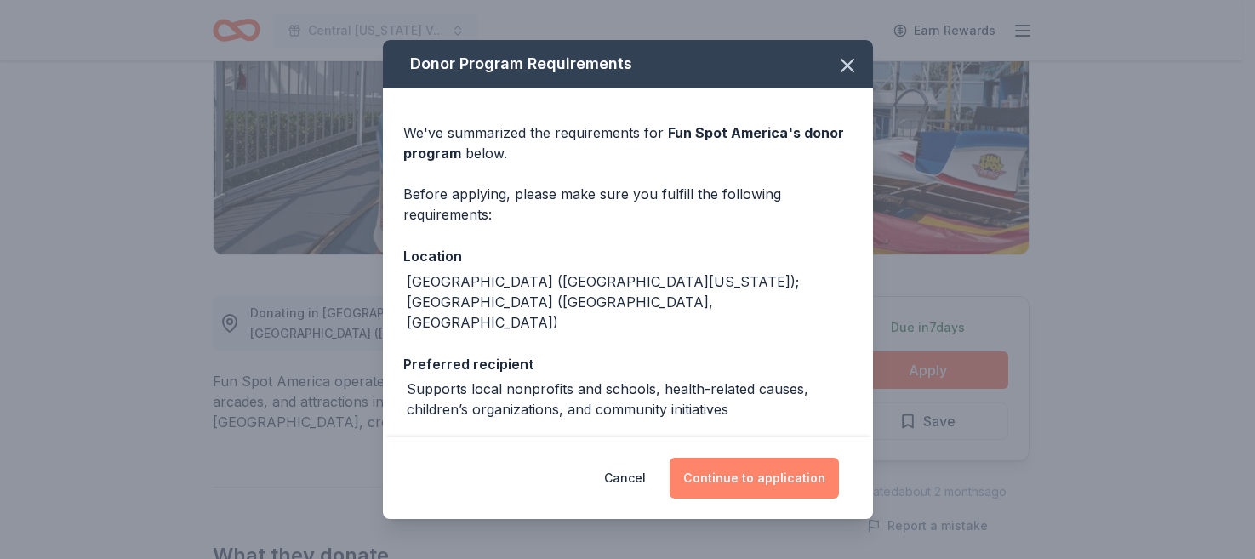
click at [759, 471] on button "Continue to application" at bounding box center [754, 478] width 169 height 41
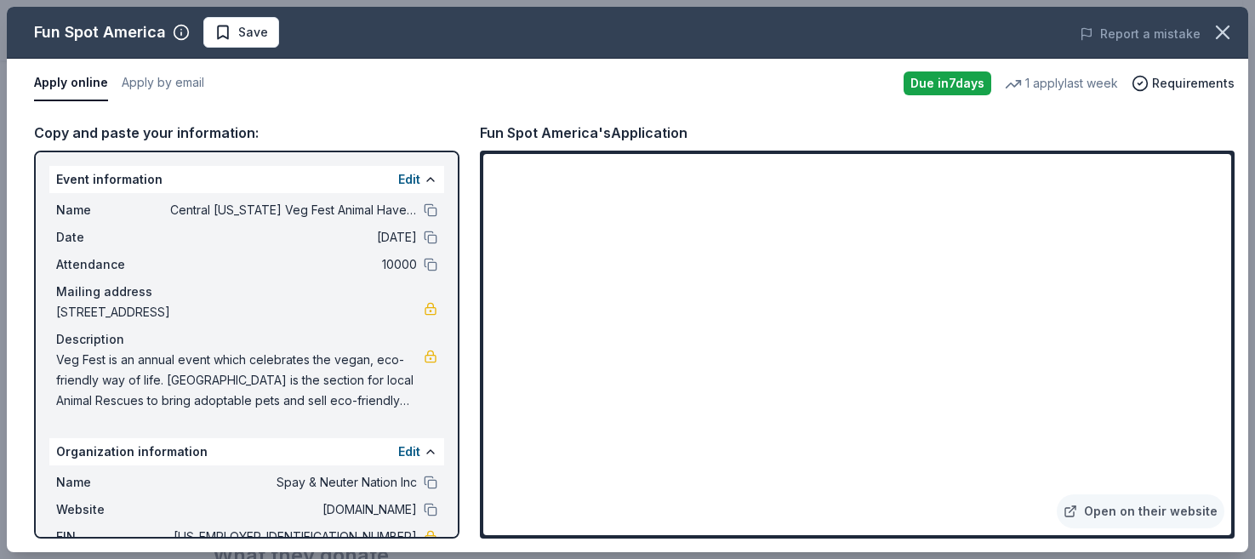
click at [1241, 523] on div "Copy and paste your information: Event information Edit Name Central Florida Ve…" at bounding box center [628, 330] width 1242 height 444
click at [1232, 243] on div "Open on their website" at bounding box center [857, 345] width 755 height 388
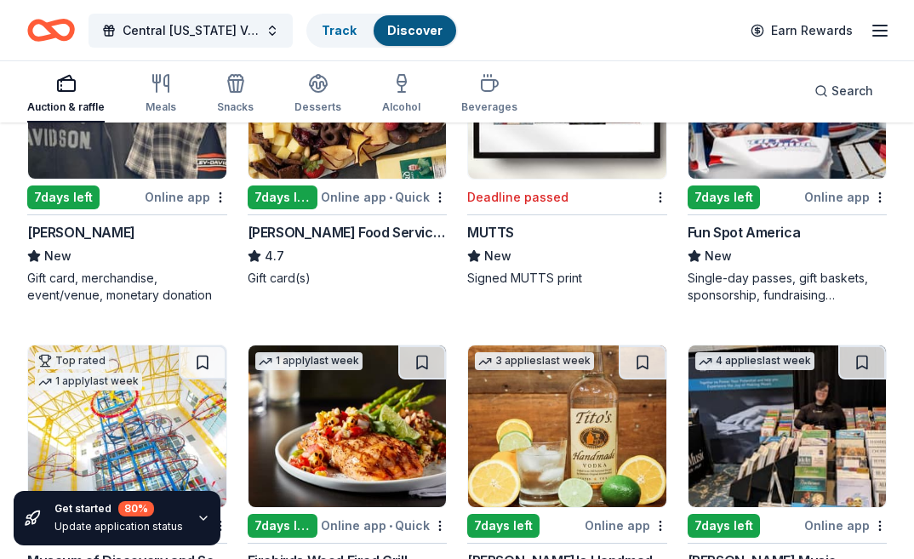
scroll to position [3668, 0]
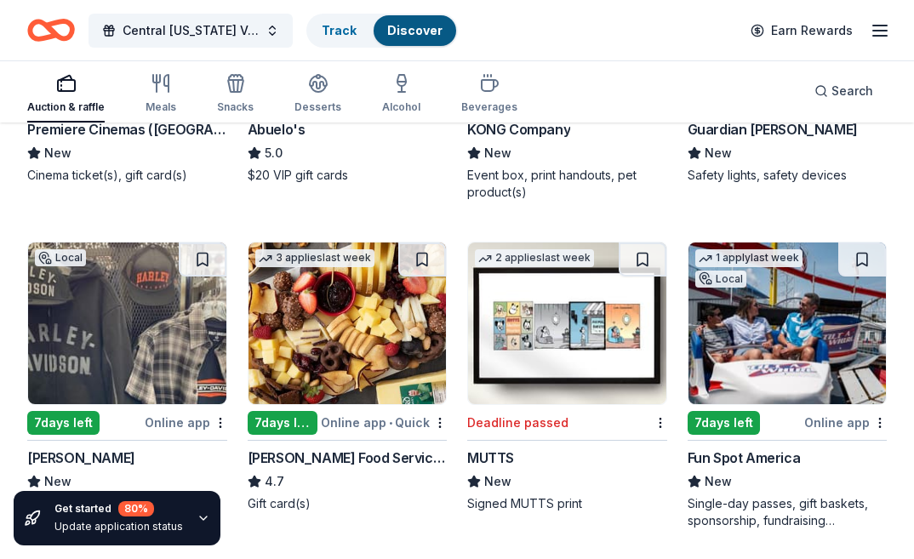
click at [315, 464] on div "[PERSON_NAME] Food Service Store" at bounding box center [348, 458] width 200 height 20
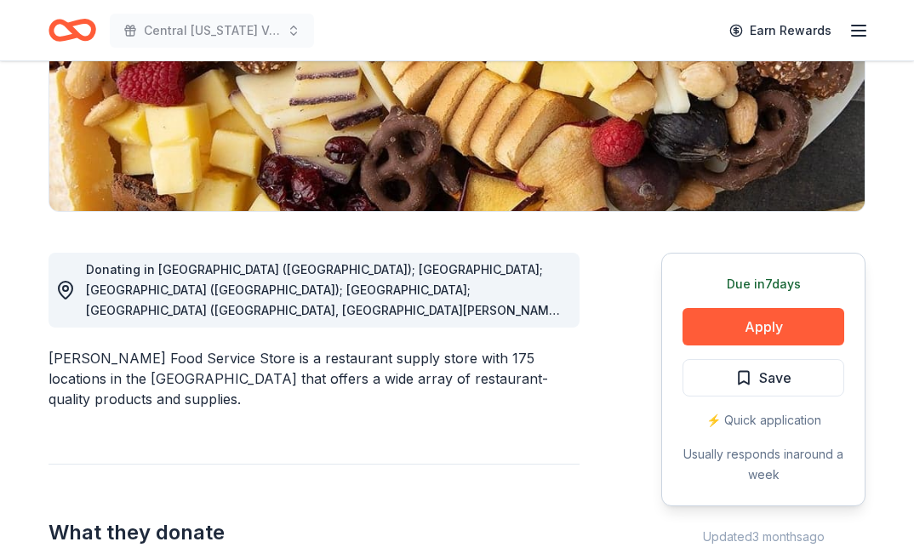
scroll to position [473, 0]
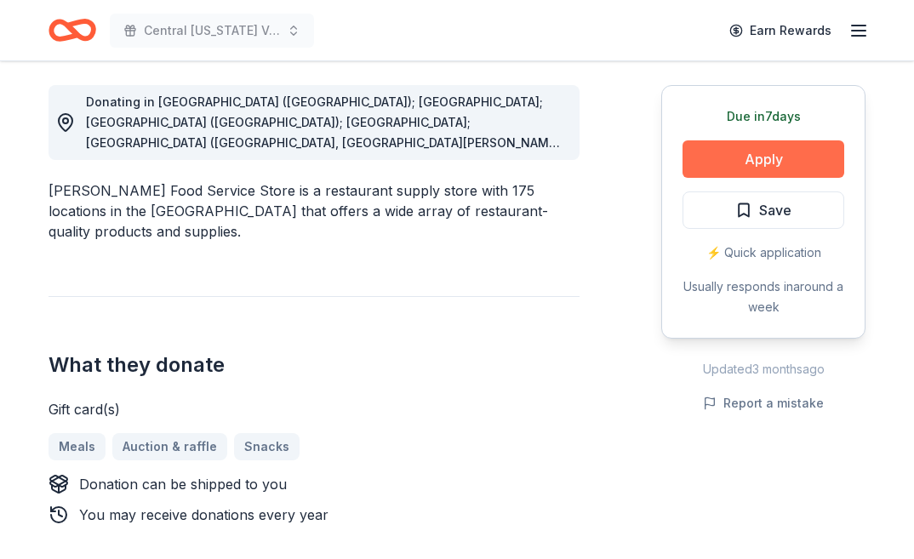
click at [746, 156] on button "Apply" at bounding box center [764, 158] width 162 height 37
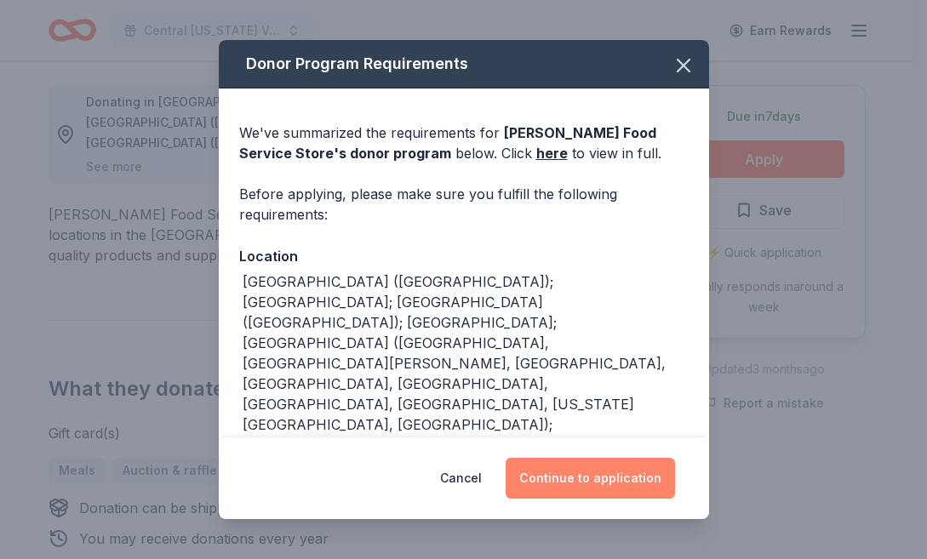
click at [616, 469] on button "Continue to application" at bounding box center [590, 478] width 169 height 41
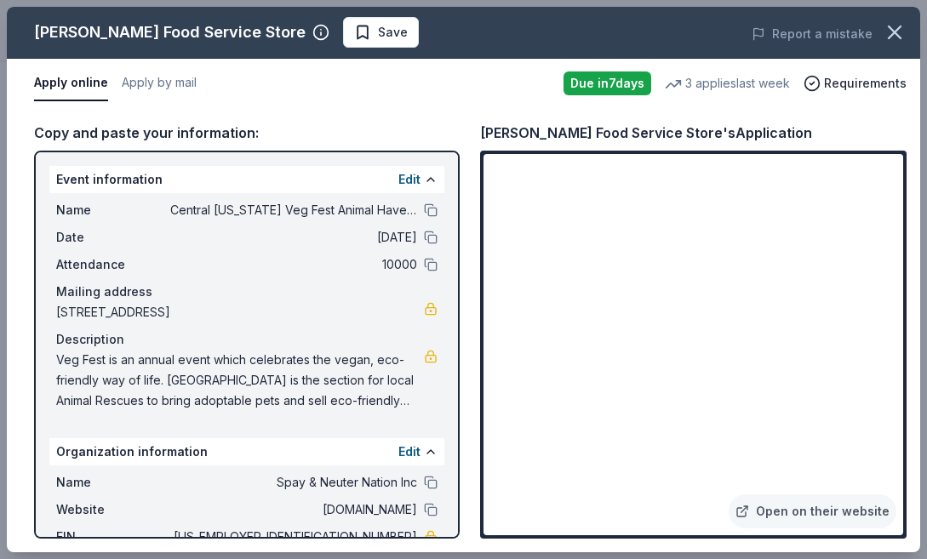
click at [906, 374] on div "Open on their website" at bounding box center [693, 345] width 426 height 388
click at [902, 33] on icon "button" at bounding box center [895, 32] width 24 height 24
click at [902, 33] on div "Report a mistake" at bounding box center [745, 34] width 352 height 48
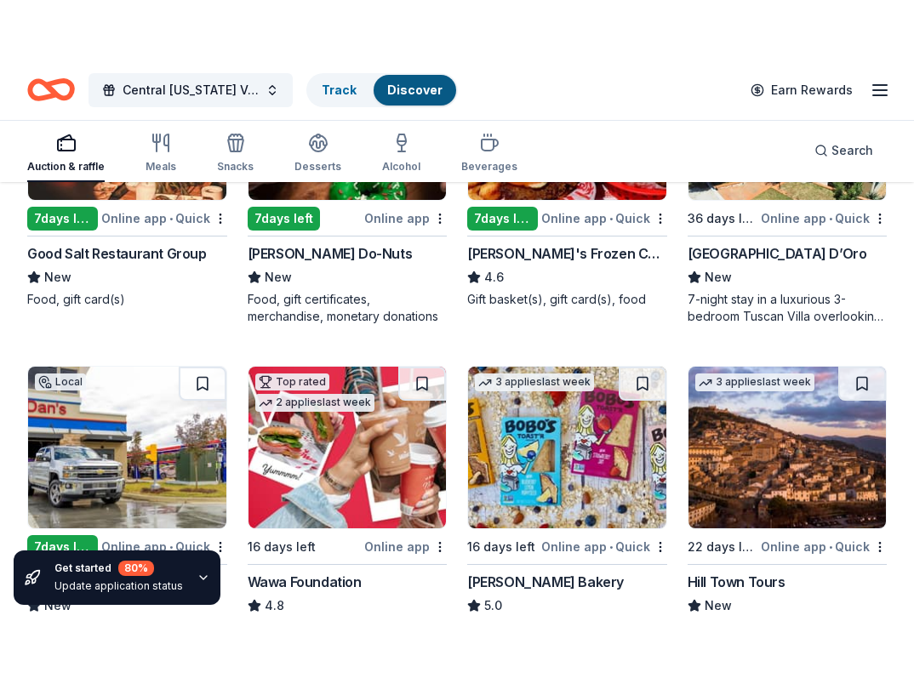
scroll to position [2148, 0]
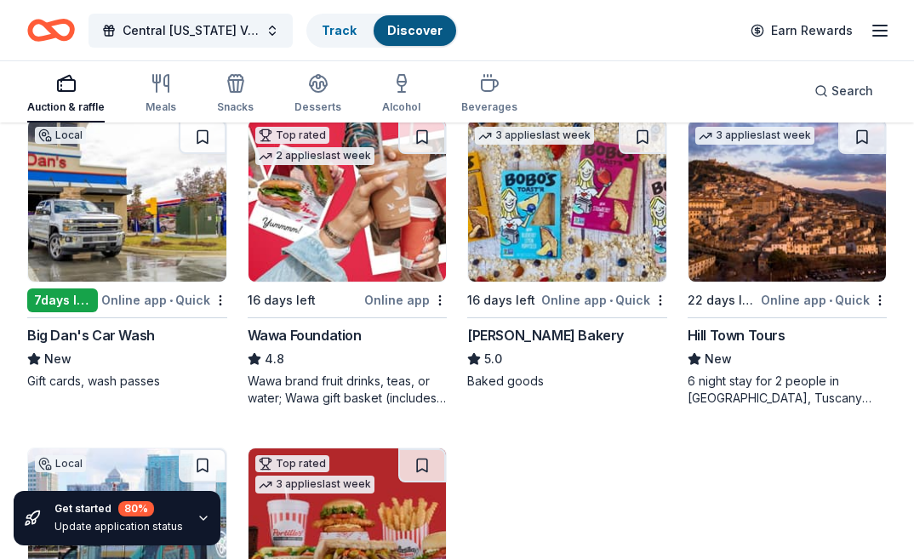
click at [542, 337] on div "[PERSON_NAME] Bakery" at bounding box center [545, 335] width 157 height 20
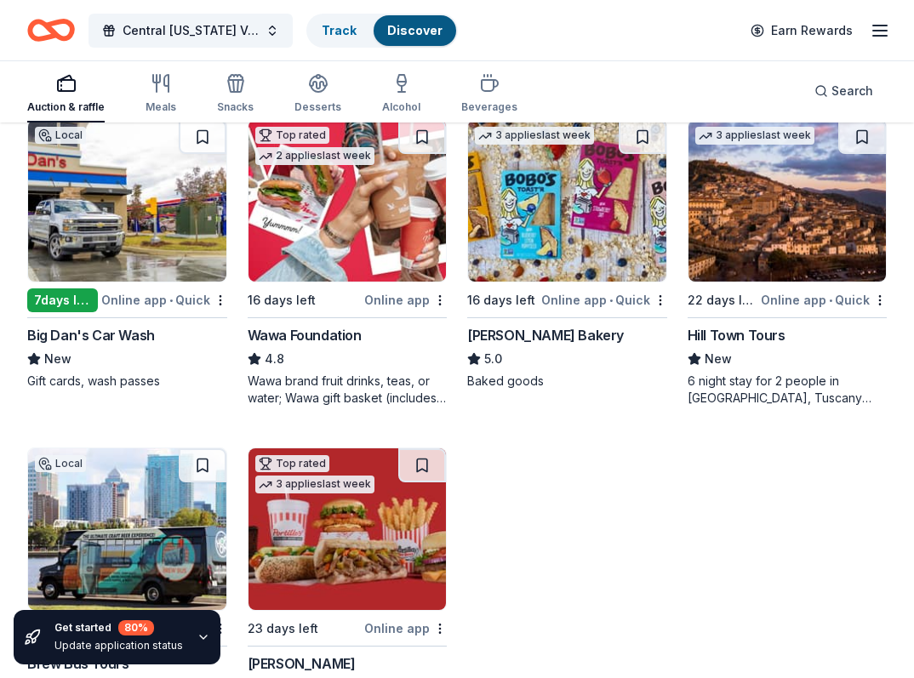
click at [547, 22] on div "Central Florida Veg Fest Animal Haven Silent Auction Track Discover Earn Rewards" at bounding box center [457, 30] width 860 height 40
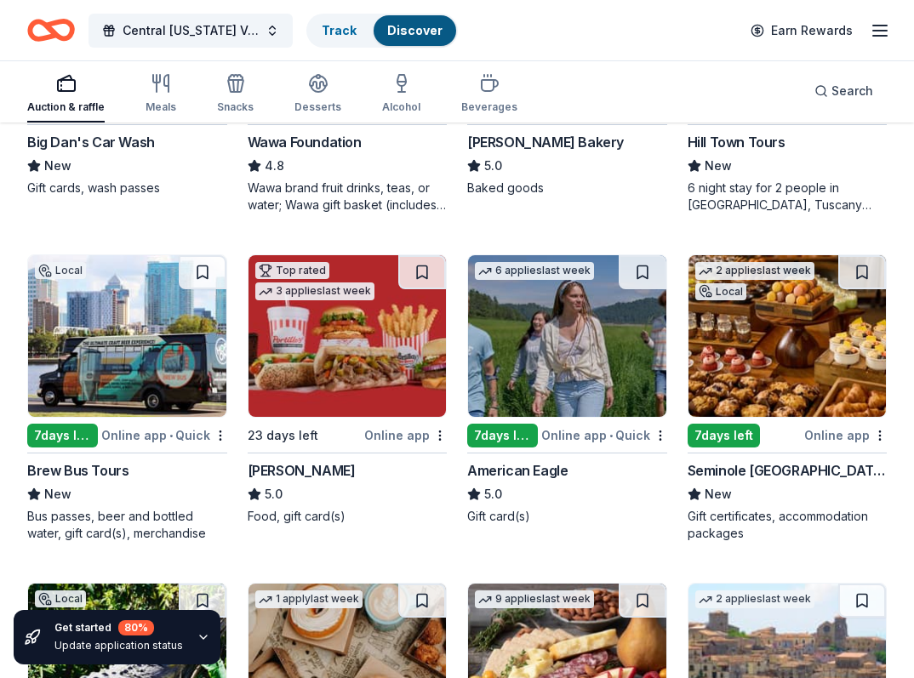
click at [496, 466] on div "American Eagle" at bounding box center [517, 470] width 100 height 20
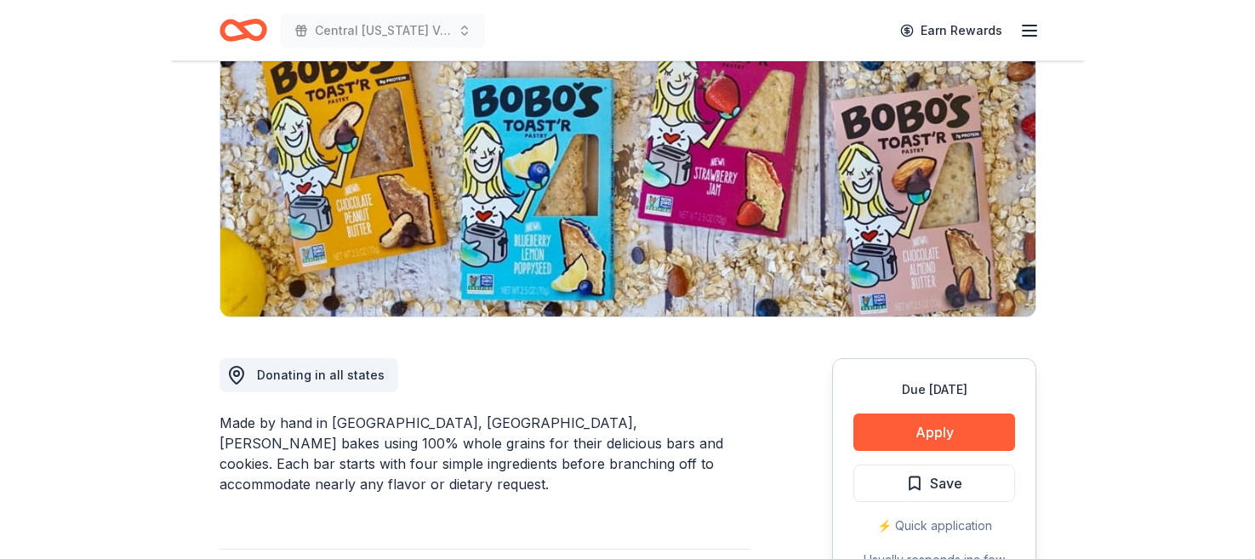
scroll to position [374, 0]
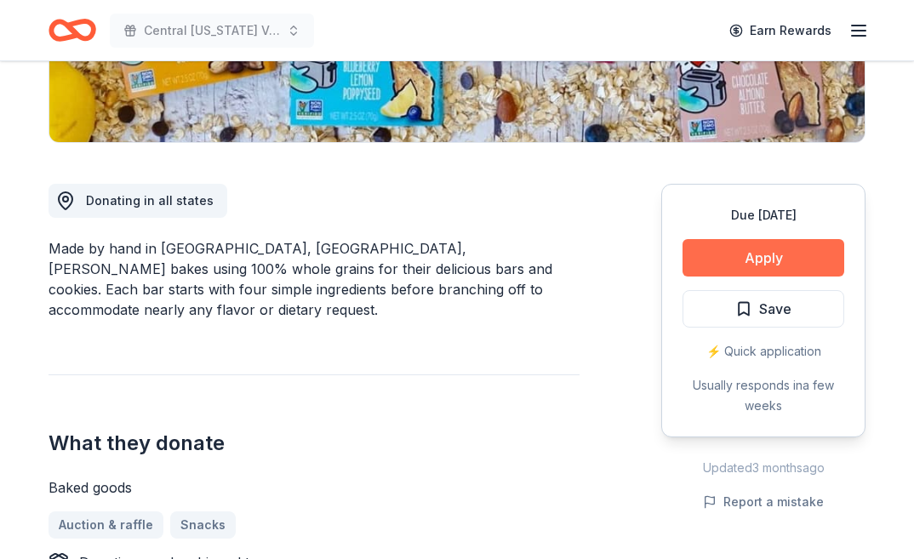
click at [724, 248] on button "Apply" at bounding box center [764, 257] width 162 height 37
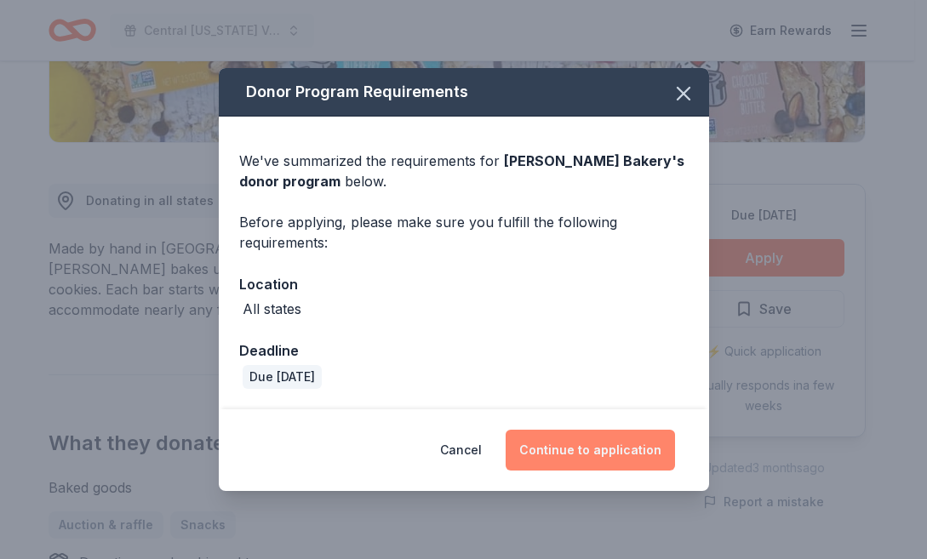
click at [573, 446] on button "Continue to application" at bounding box center [590, 450] width 169 height 41
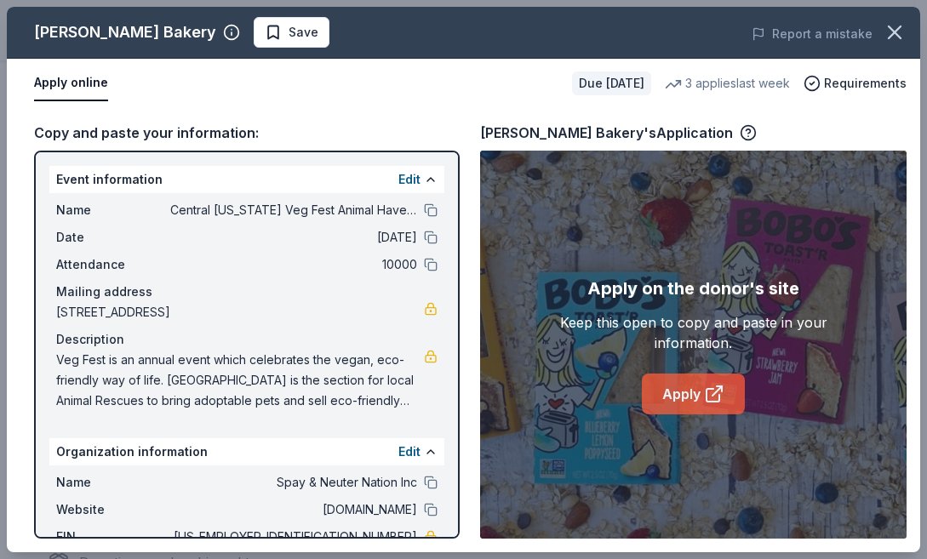
click at [700, 388] on link "Apply" at bounding box center [693, 394] width 103 height 41
click at [706, 392] on icon at bounding box center [714, 394] width 20 height 20
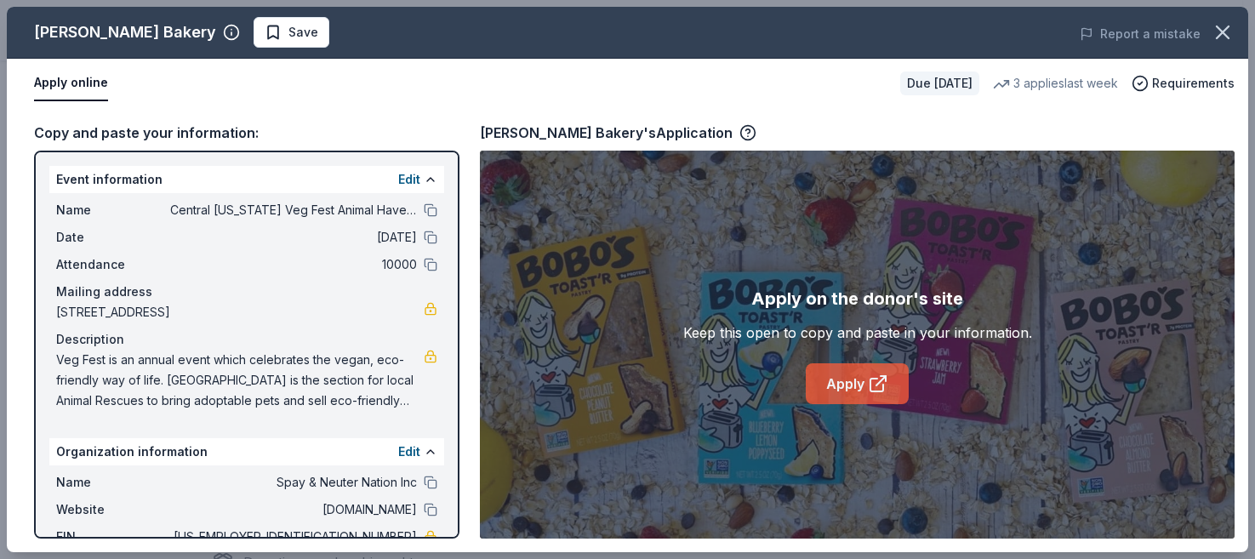
click at [849, 376] on link "Apply" at bounding box center [857, 383] width 103 height 41
click at [872, 378] on icon at bounding box center [878, 384] width 20 height 20
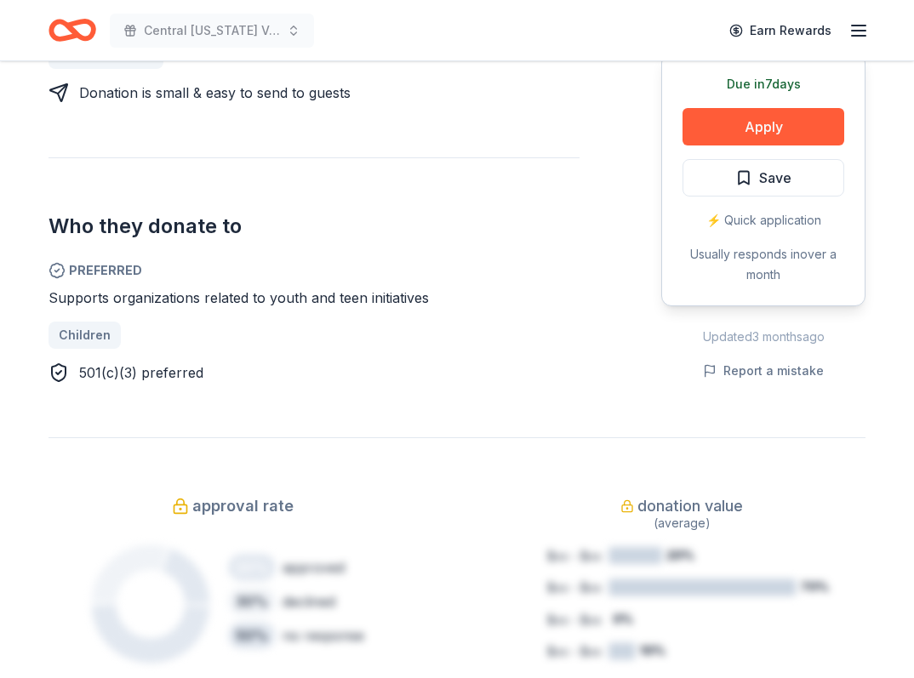
scroll to position [860, 0]
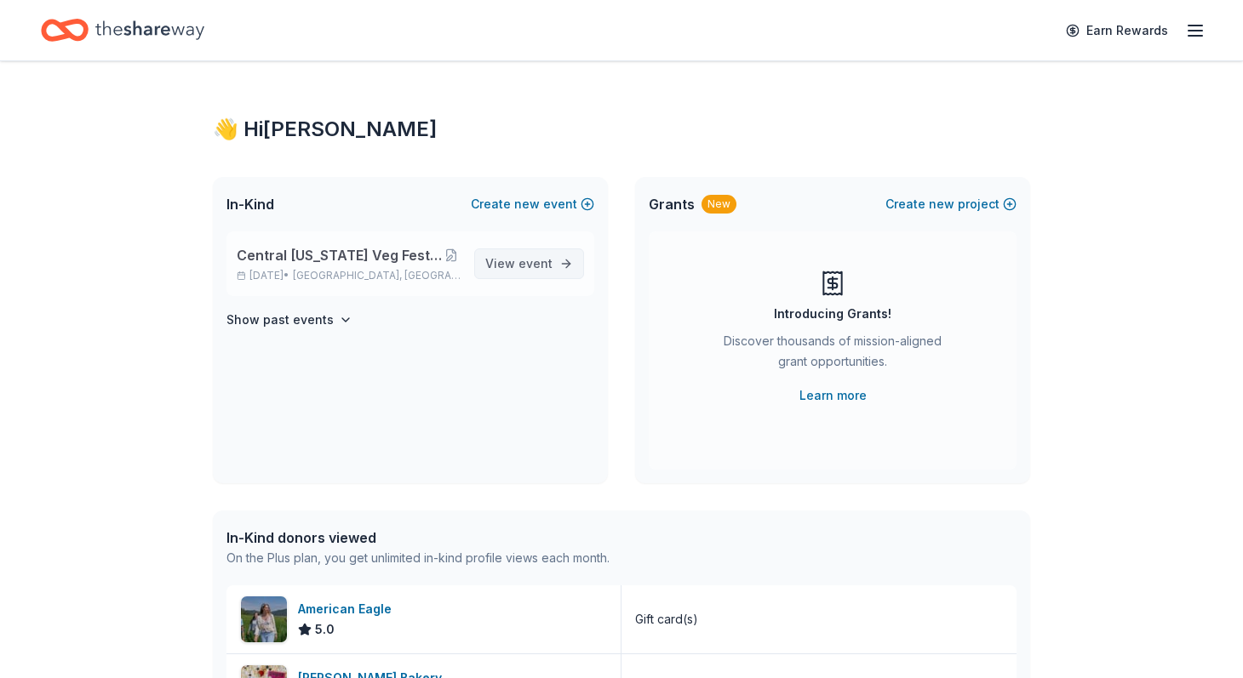
click at [545, 263] on span "event" at bounding box center [535, 263] width 34 height 14
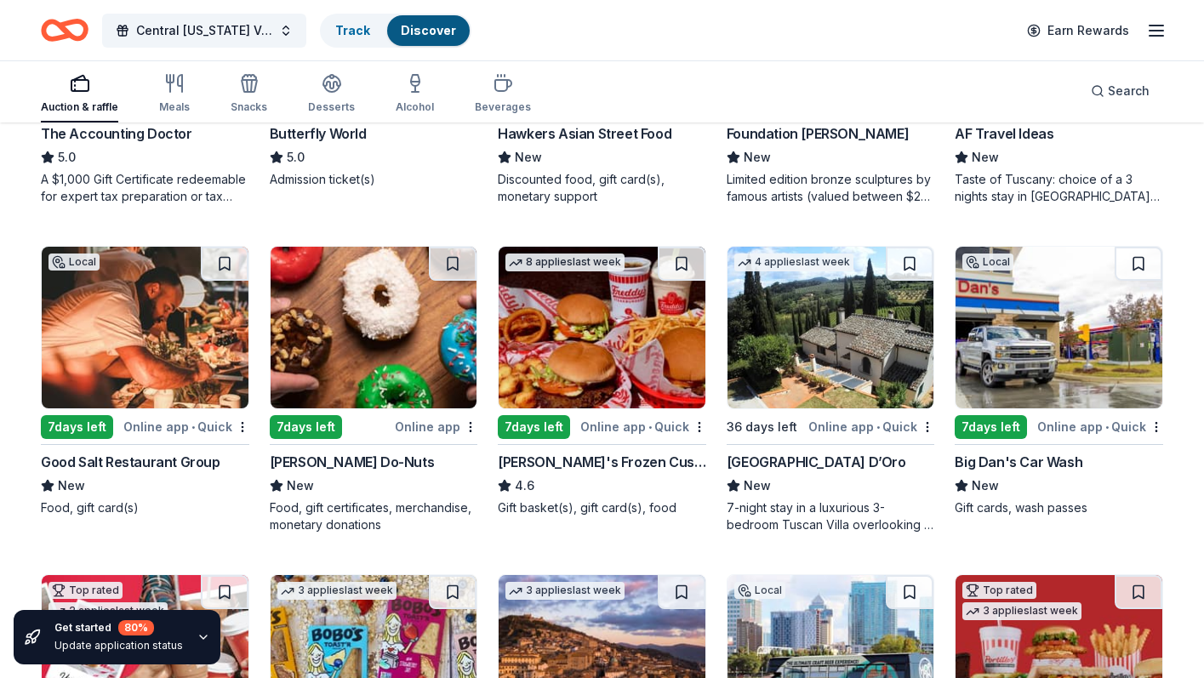
scroll to position [1367, 0]
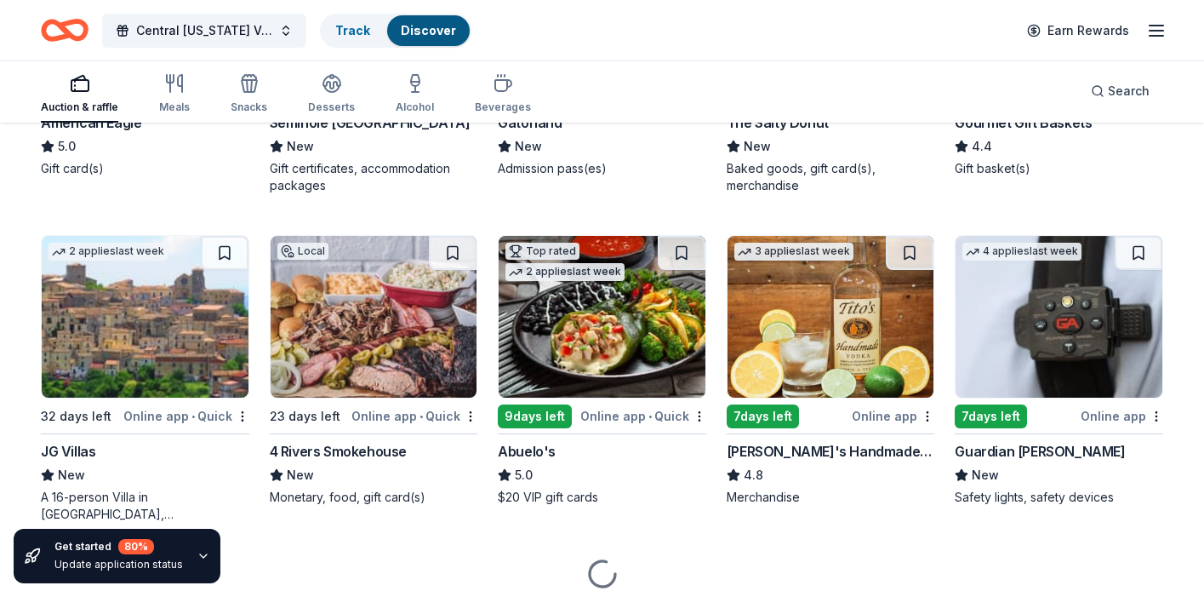
scroll to position [2395, 0]
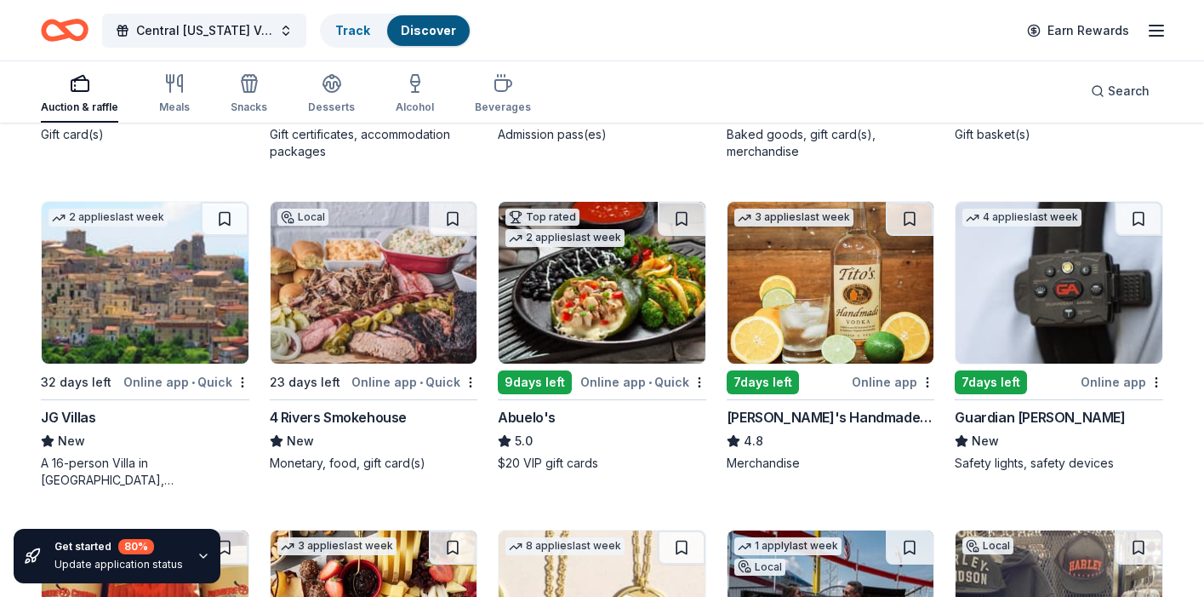
click at [809, 402] on div "3 applies last week 7 days left Online app Tito's Handmade Vodka 4.8 Merchandise" at bounding box center [831, 336] width 209 height 271
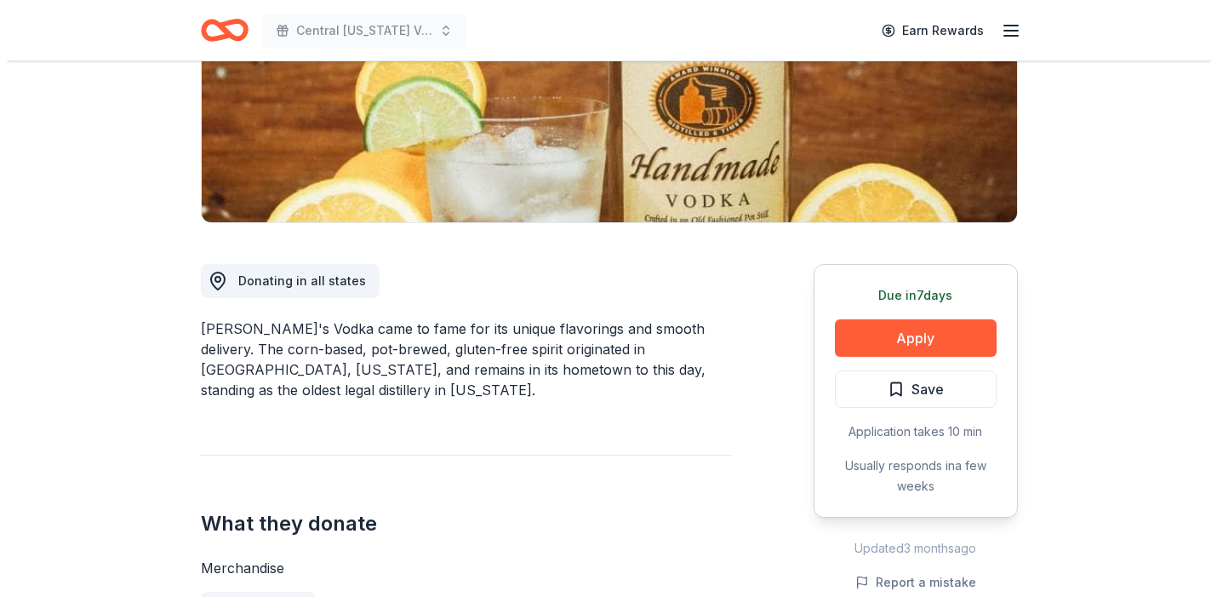
scroll to position [334, 0]
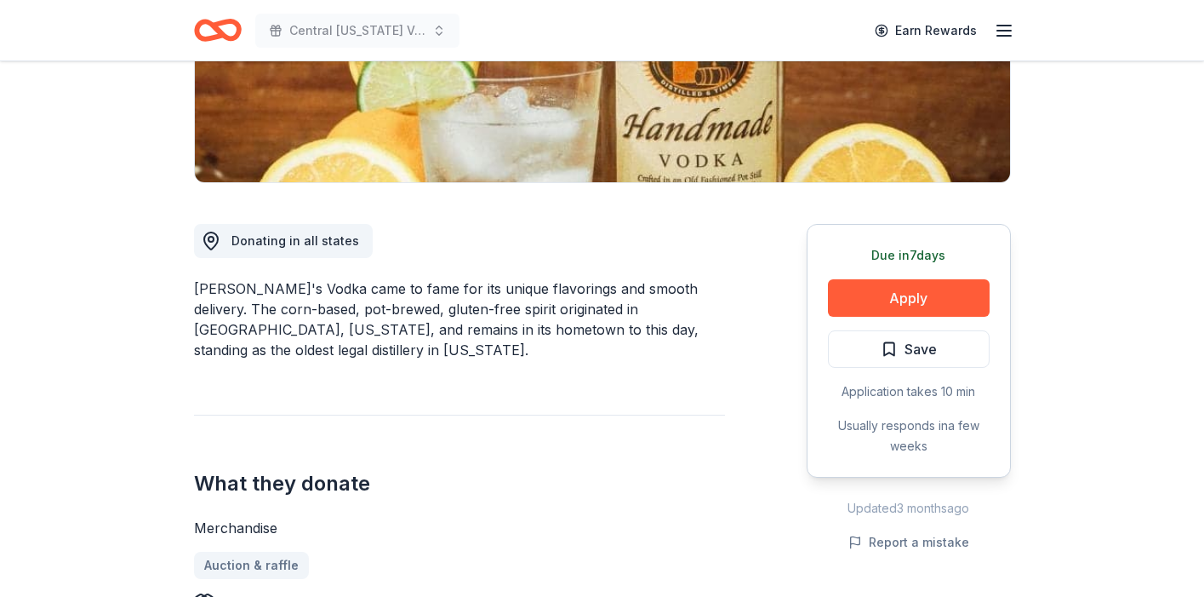
click at [872, 304] on button "Apply" at bounding box center [909, 297] width 162 height 37
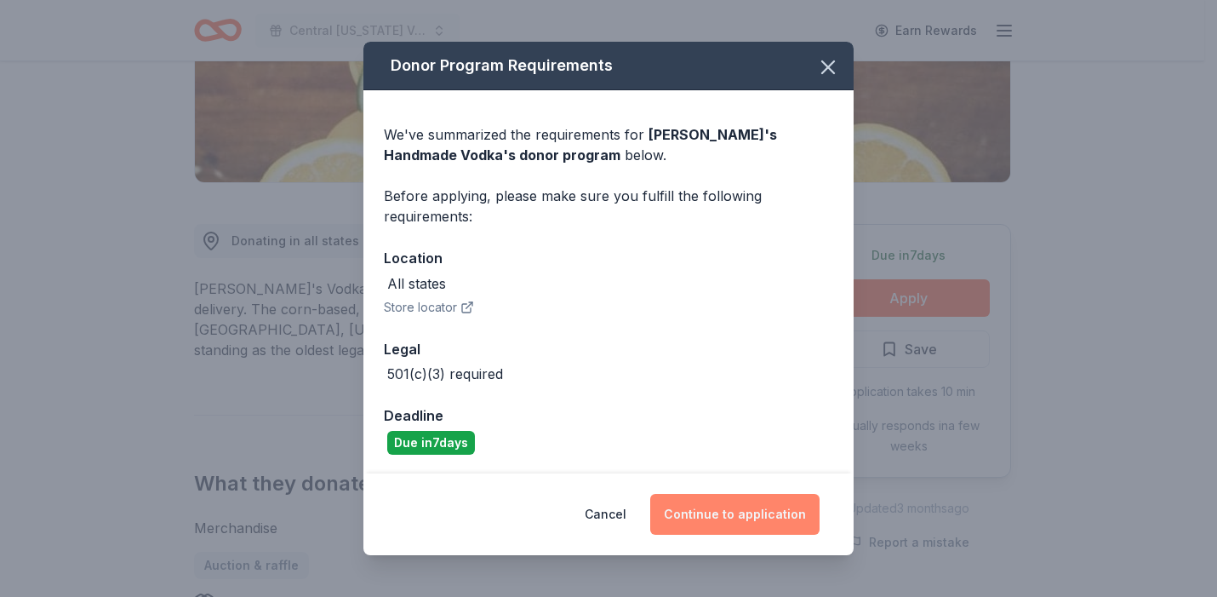
click at [740, 528] on button "Continue to application" at bounding box center [734, 514] width 169 height 41
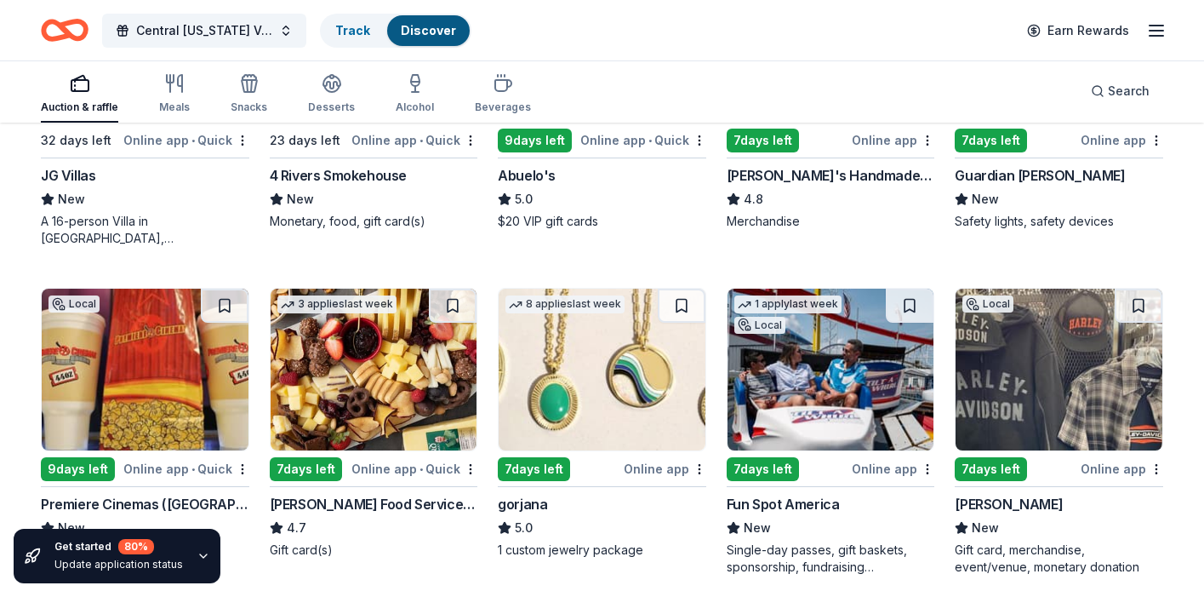
scroll to position [2921, 0]
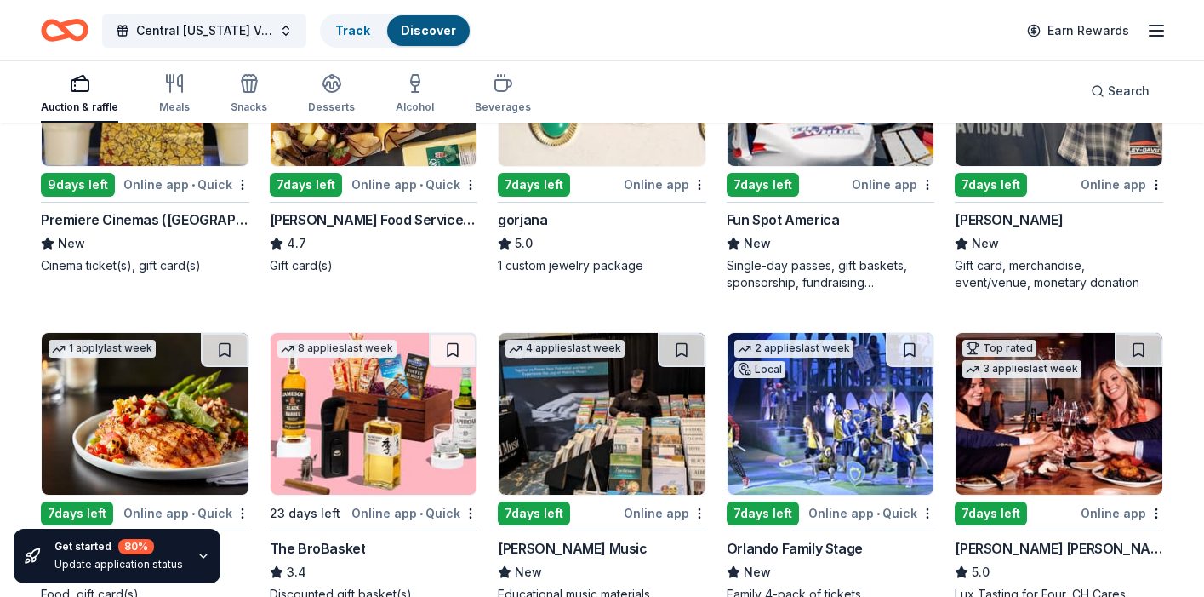
click at [533, 185] on div "7 days left" at bounding box center [534, 185] width 72 height 24
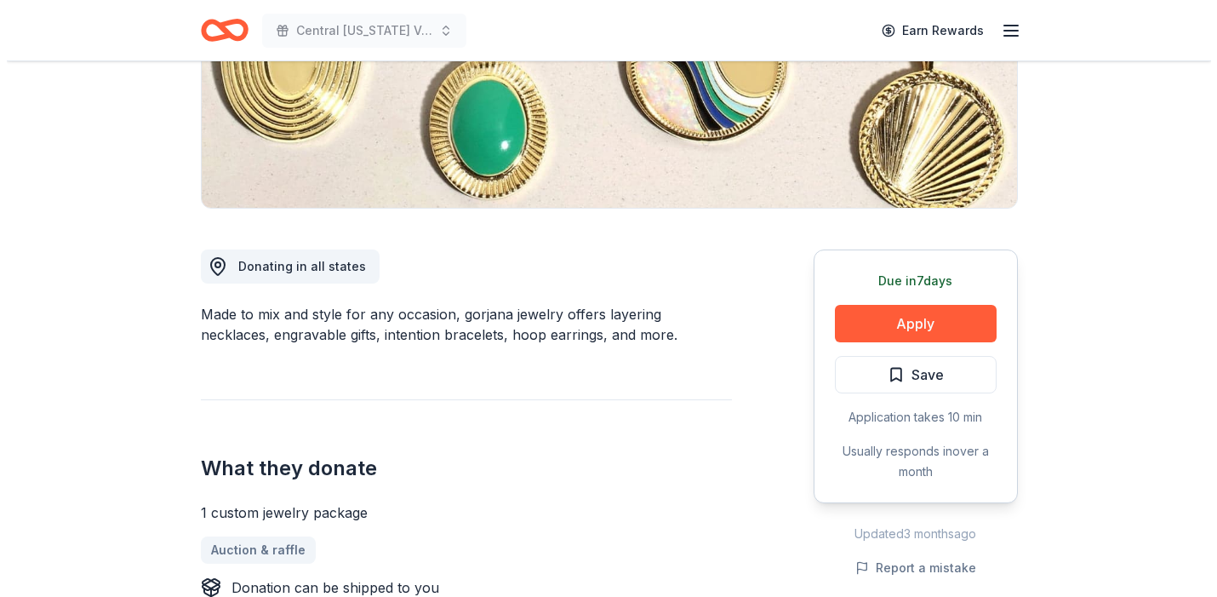
scroll to position [369, 0]
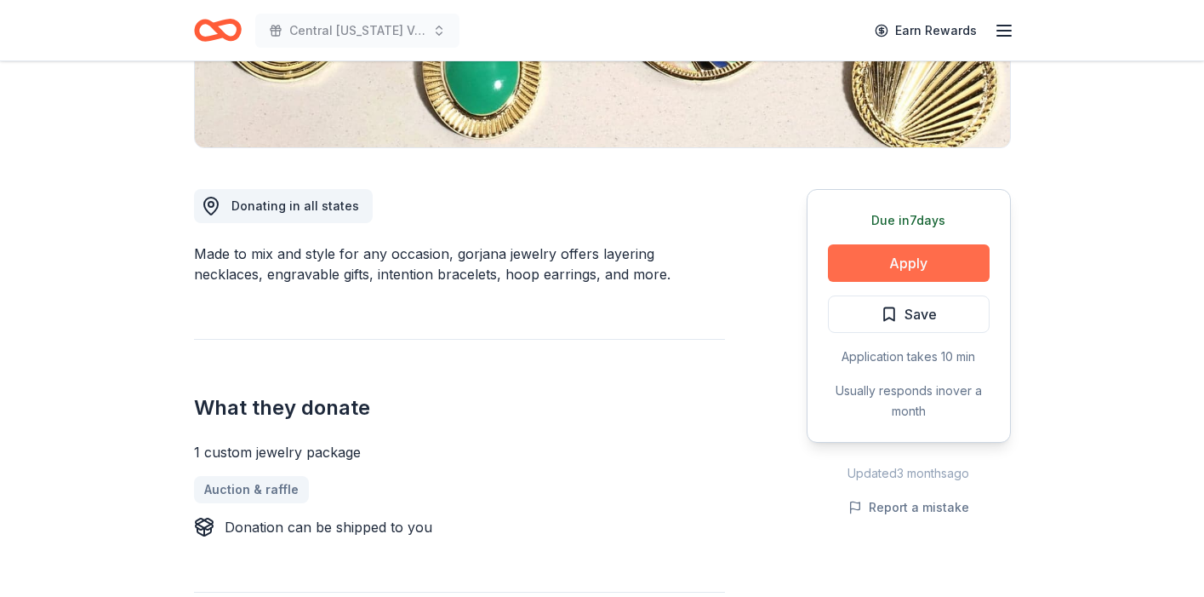
click at [894, 260] on button "Apply" at bounding box center [909, 262] width 162 height 37
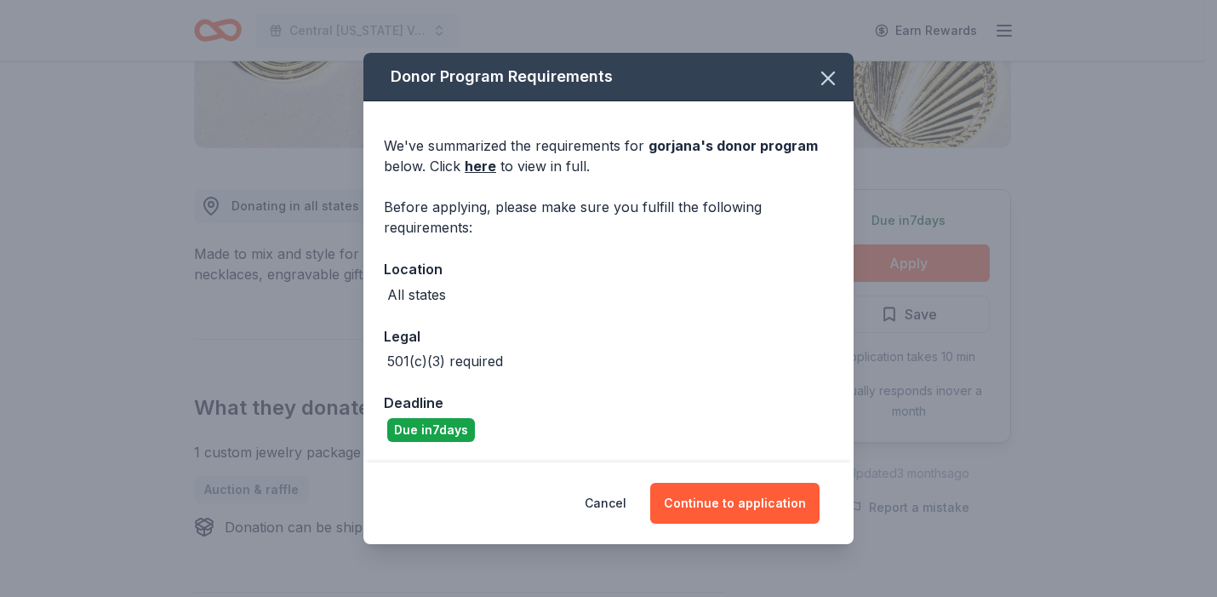
click at [894, 260] on div "Donor Program Requirements We've summarized the requirements for gorjana 's don…" at bounding box center [608, 298] width 1217 height 597
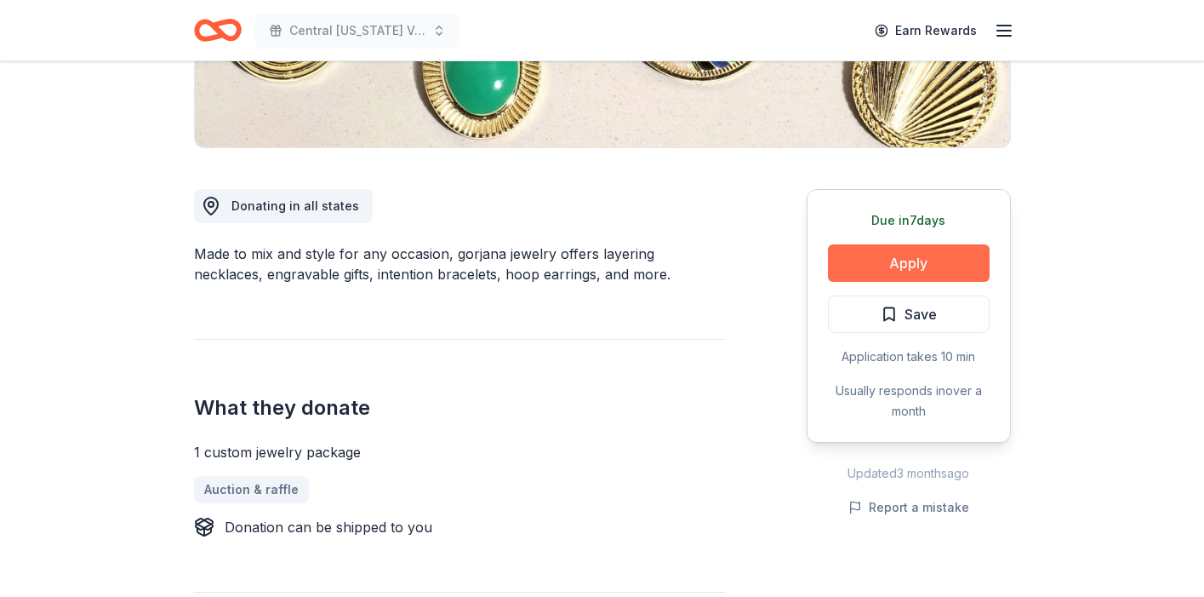
click at [895, 258] on button "Apply" at bounding box center [909, 262] width 162 height 37
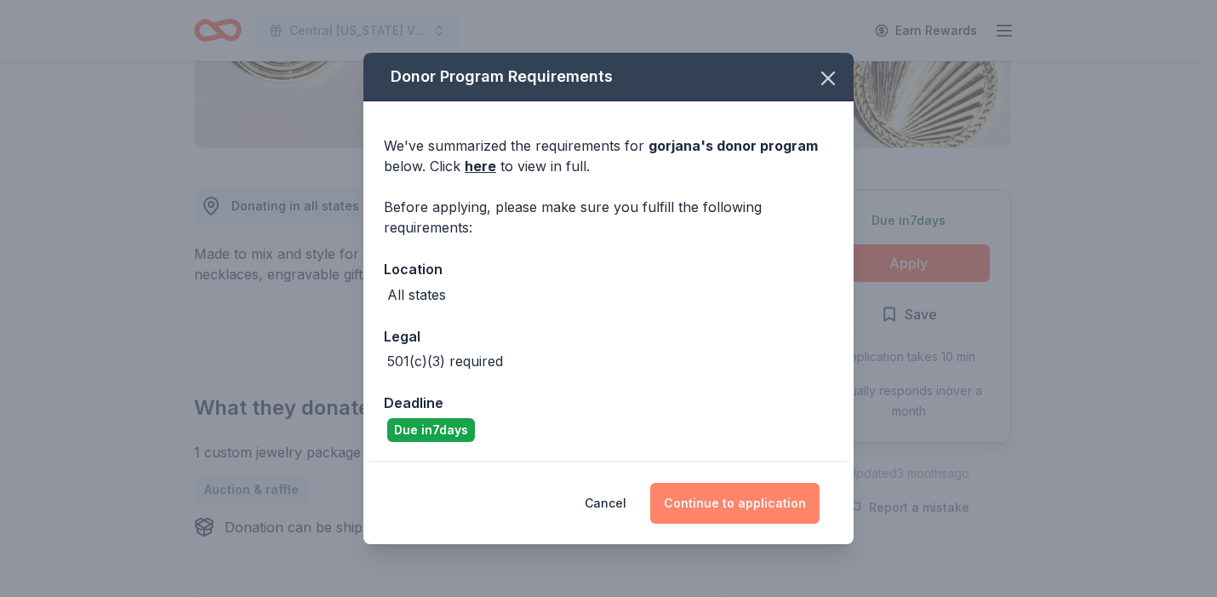
click at [715, 502] on button "Continue to application" at bounding box center [734, 503] width 169 height 41
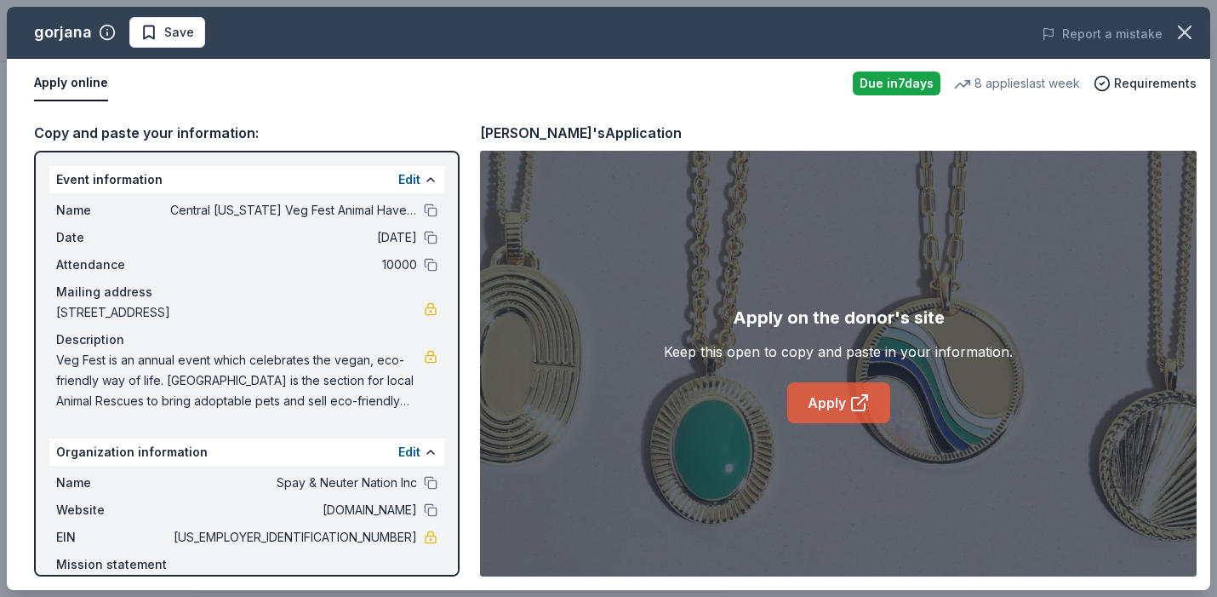
click at [807, 403] on link "Apply" at bounding box center [838, 402] width 103 height 41
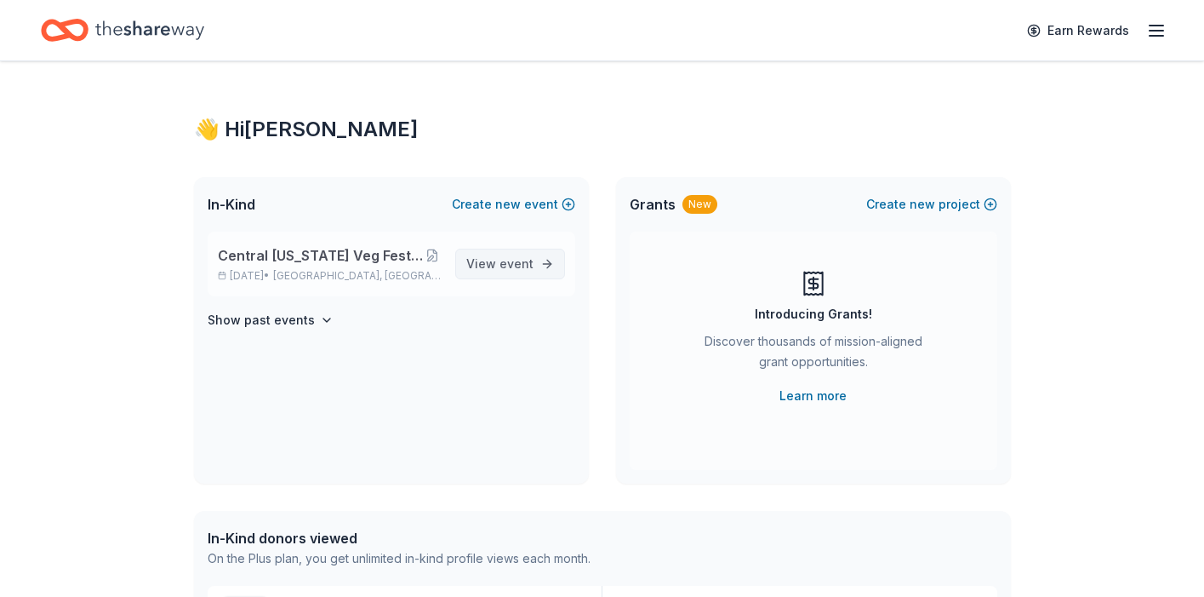
click at [546, 264] on link "View event" at bounding box center [510, 264] width 110 height 31
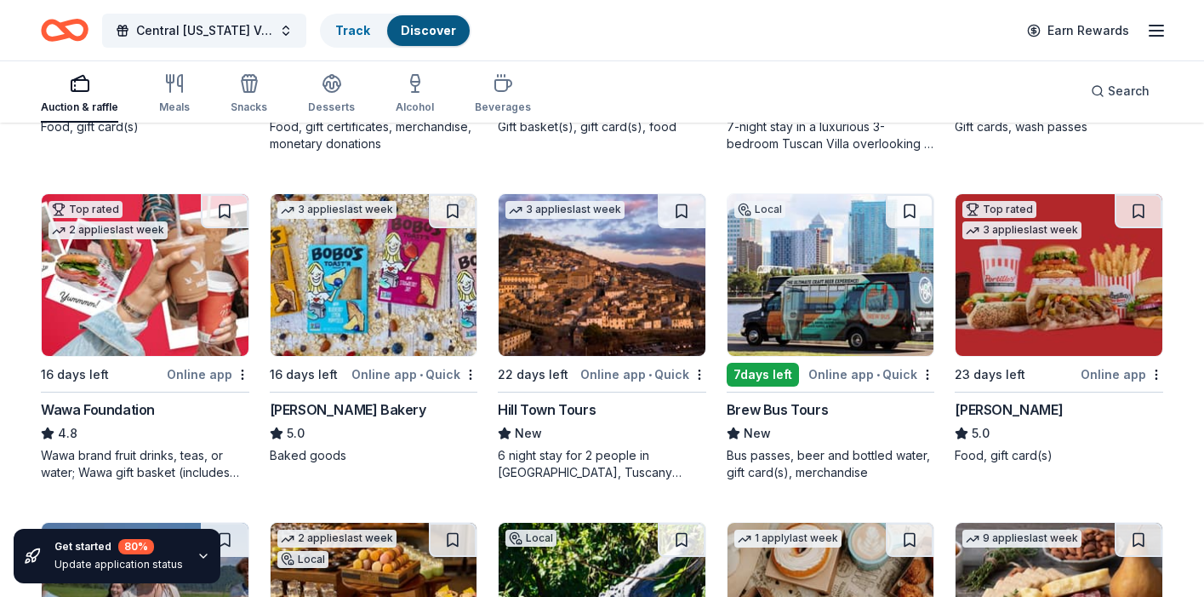
scroll to position [1782, 0]
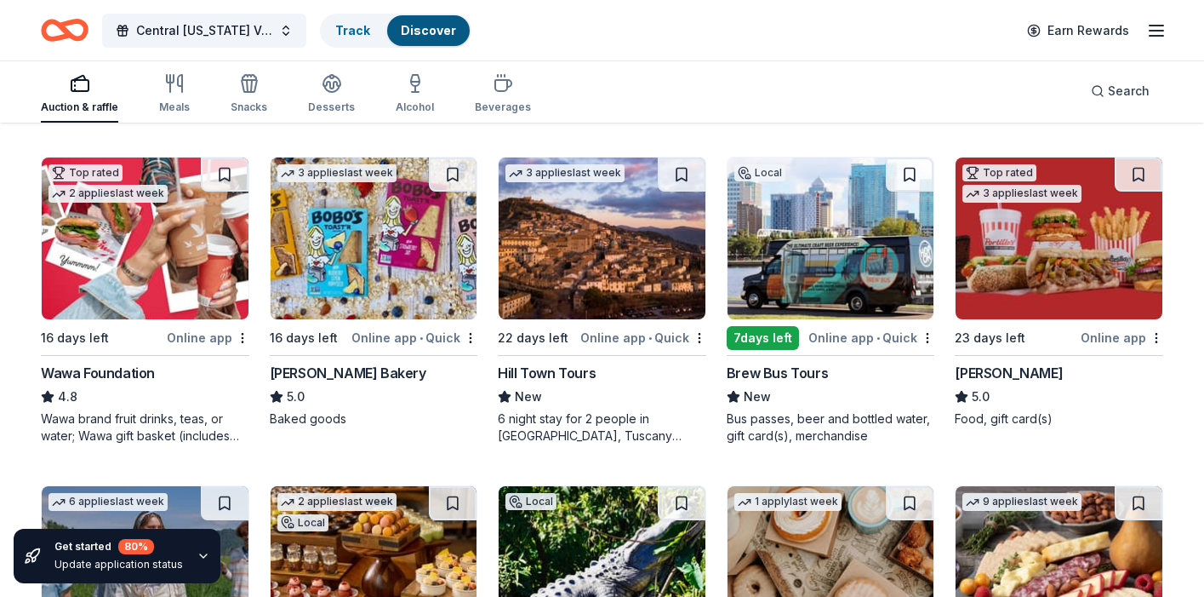
click at [134, 373] on div "Wawa Foundation" at bounding box center [98, 373] width 114 height 20
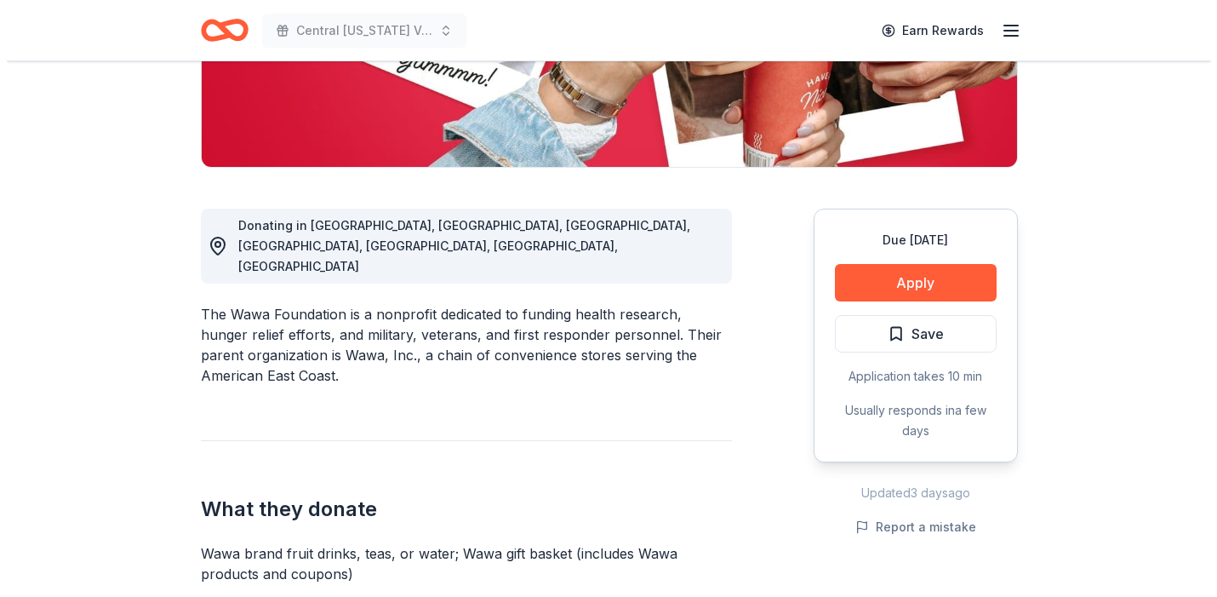
scroll to position [400, 0]
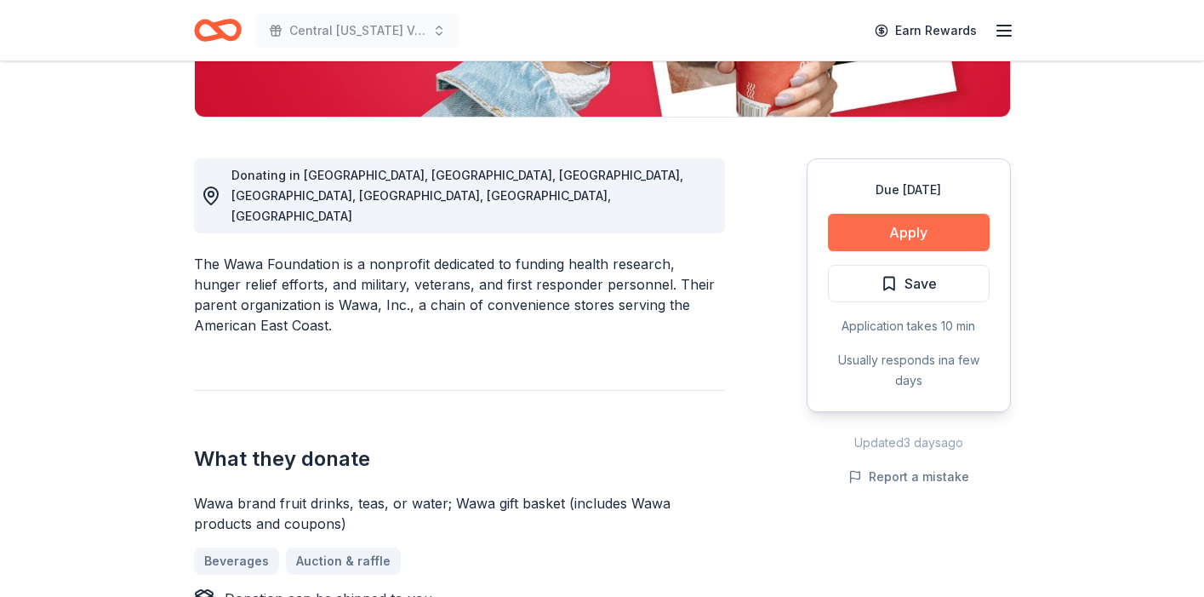
click at [895, 244] on button "Apply" at bounding box center [909, 232] width 162 height 37
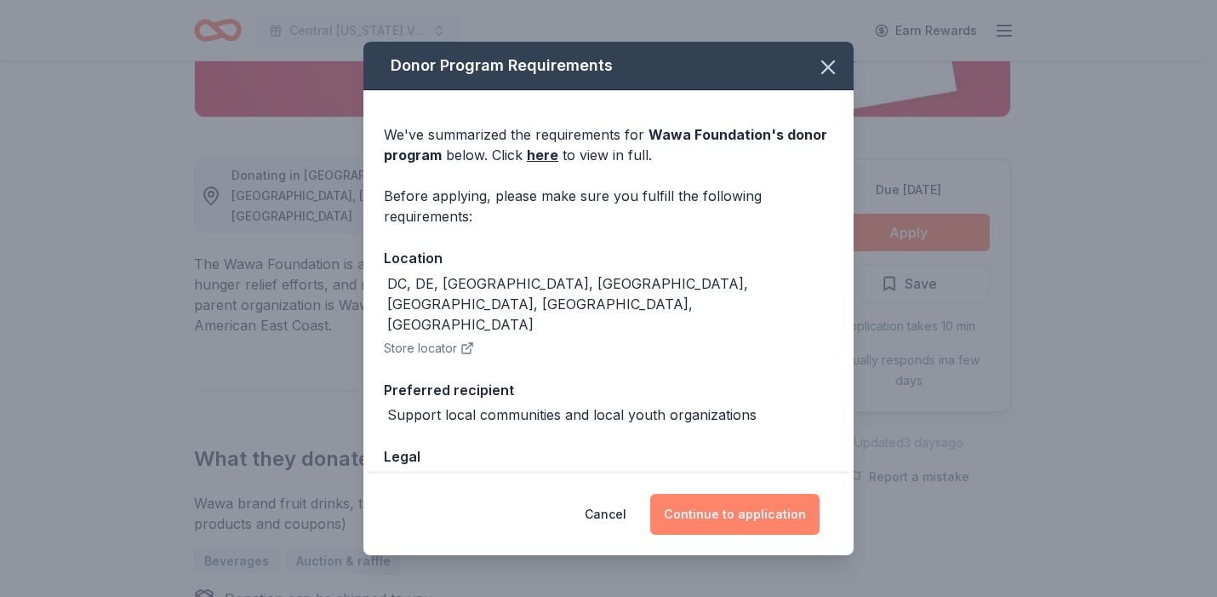
click at [775, 516] on button "Continue to application" at bounding box center [734, 514] width 169 height 41
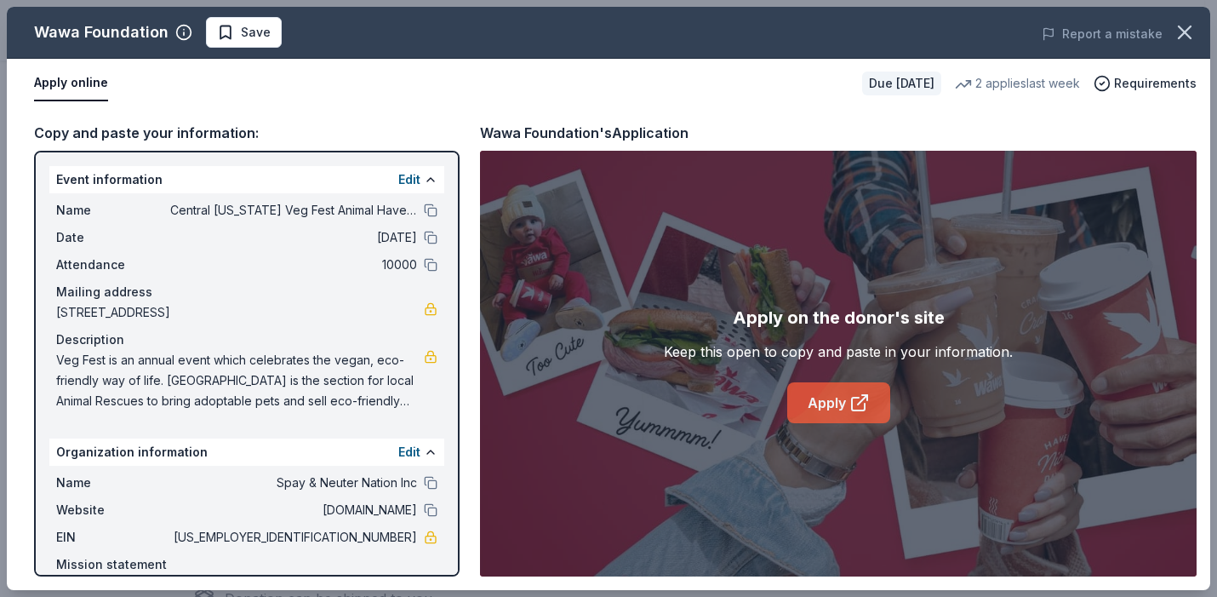
click at [851, 406] on icon at bounding box center [859, 402] width 20 height 20
